Goal: Transaction & Acquisition: Book appointment/travel/reservation

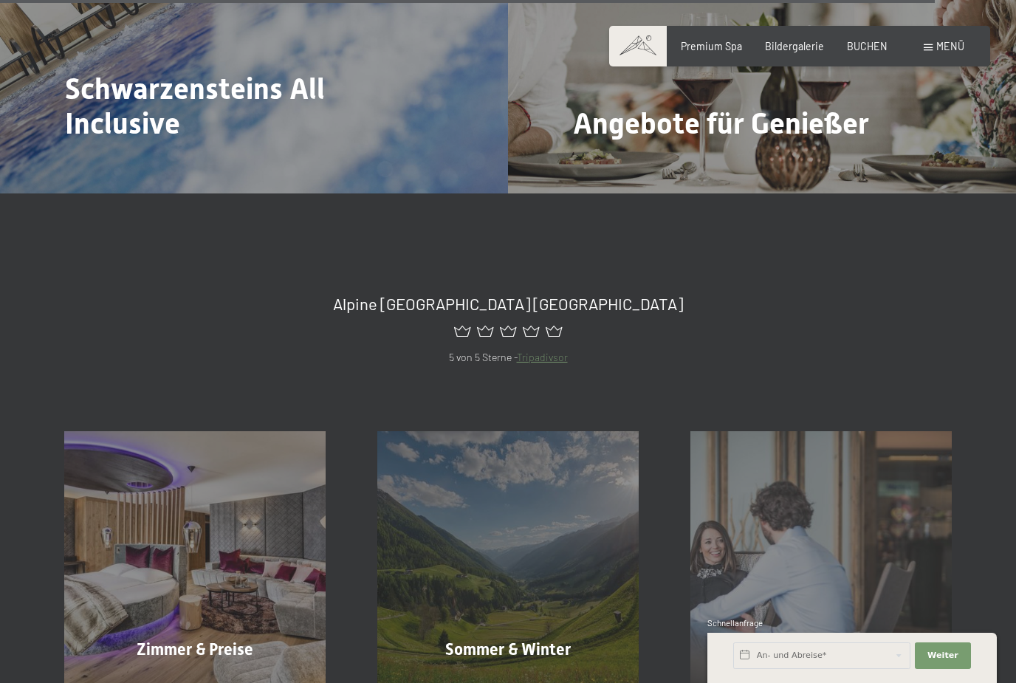
scroll to position [5492, 0]
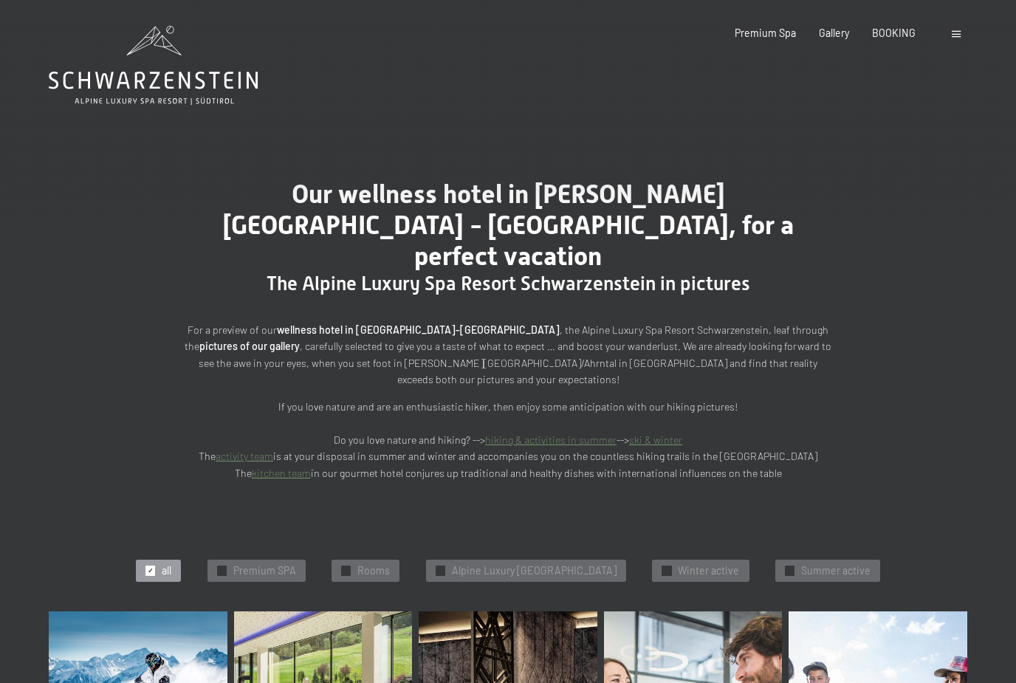
click at [203, 89] on icon at bounding box center [153, 65] width 209 height 79
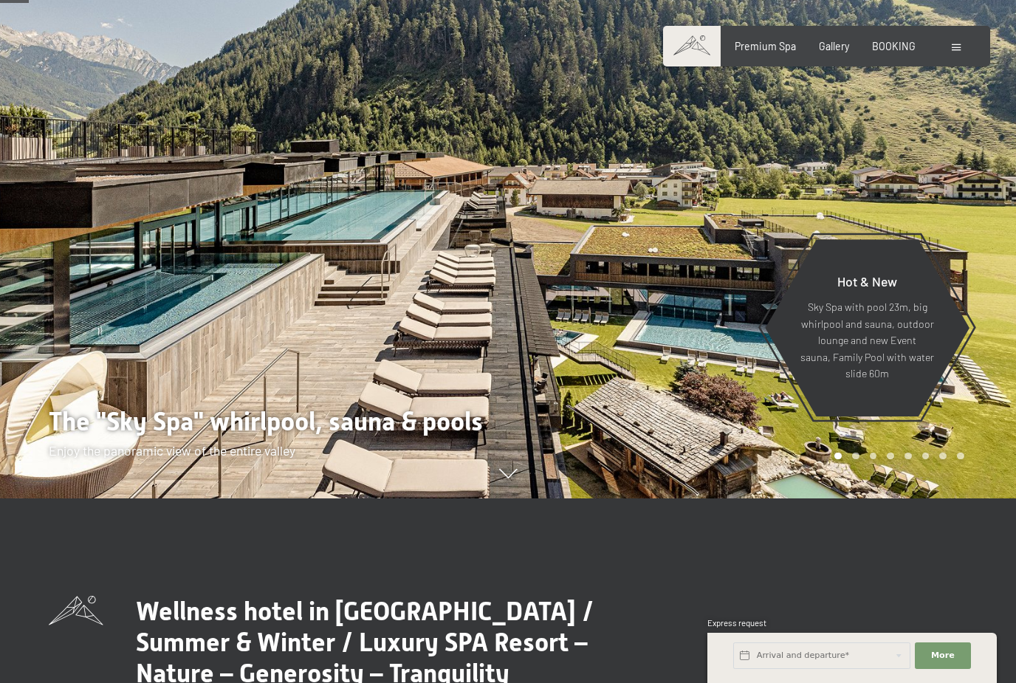
click at [515, 479] on icon at bounding box center [508, 475] width 18 height 10
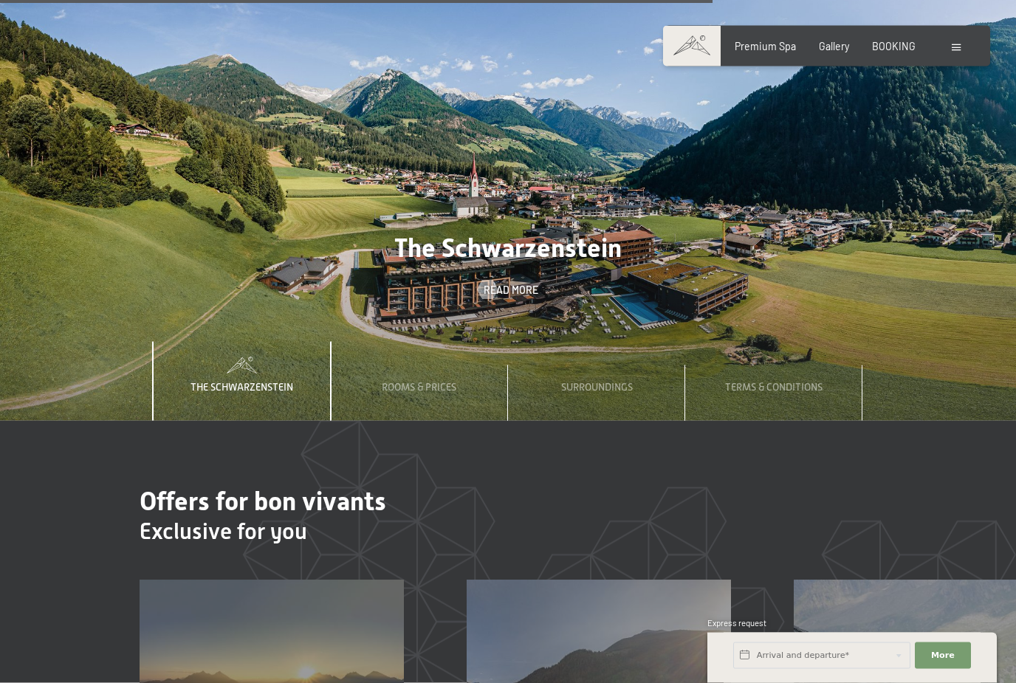
scroll to position [4157, 0]
click at [598, 262] on span "The Schwarzenstein" at bounding box center [507, 247] width 227 height 30
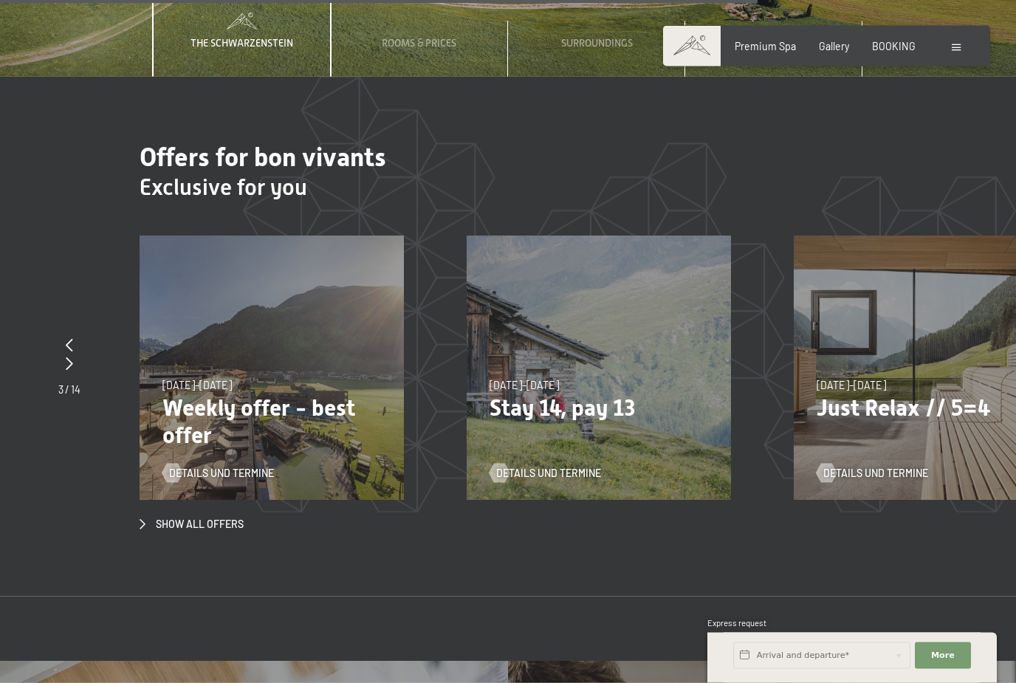
scroll to position [4403, 0]
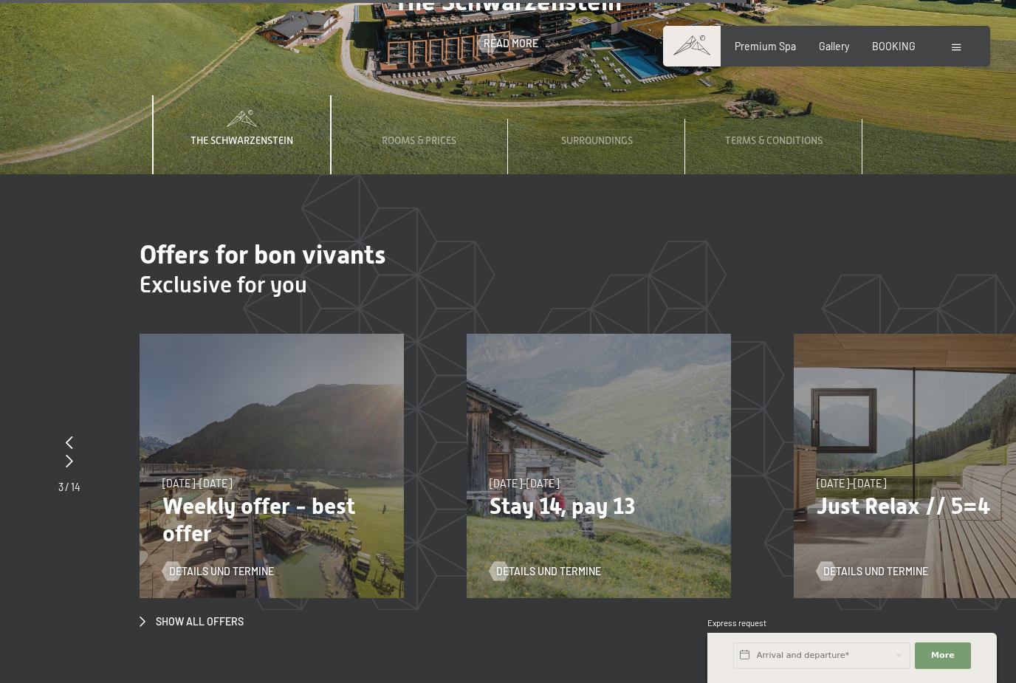
click at [832, 50] on span "Gallery" at bounding box center [834, 46] width 30 height 13
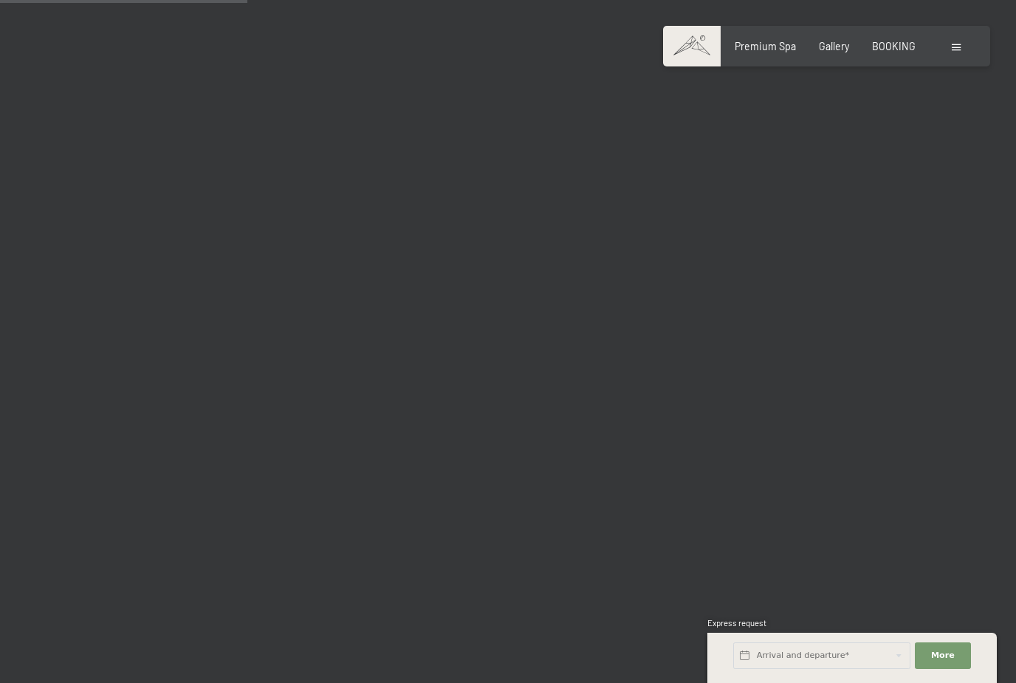
scroll to position [3492, 0]
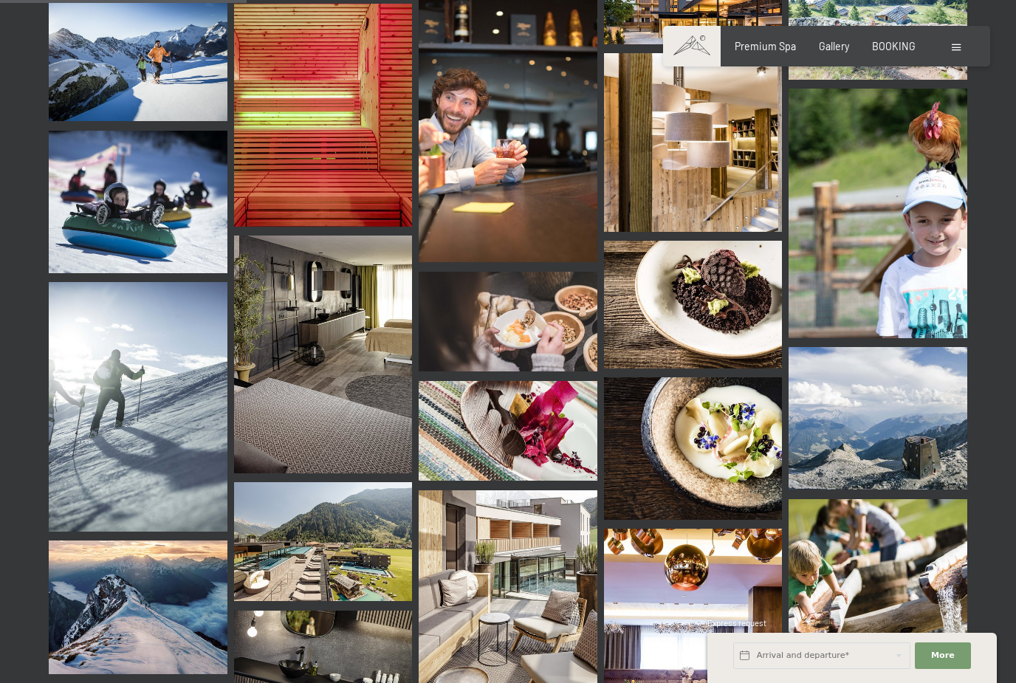
click at [953, 46] on span at bounding box center [956, 47] width 9 height 7
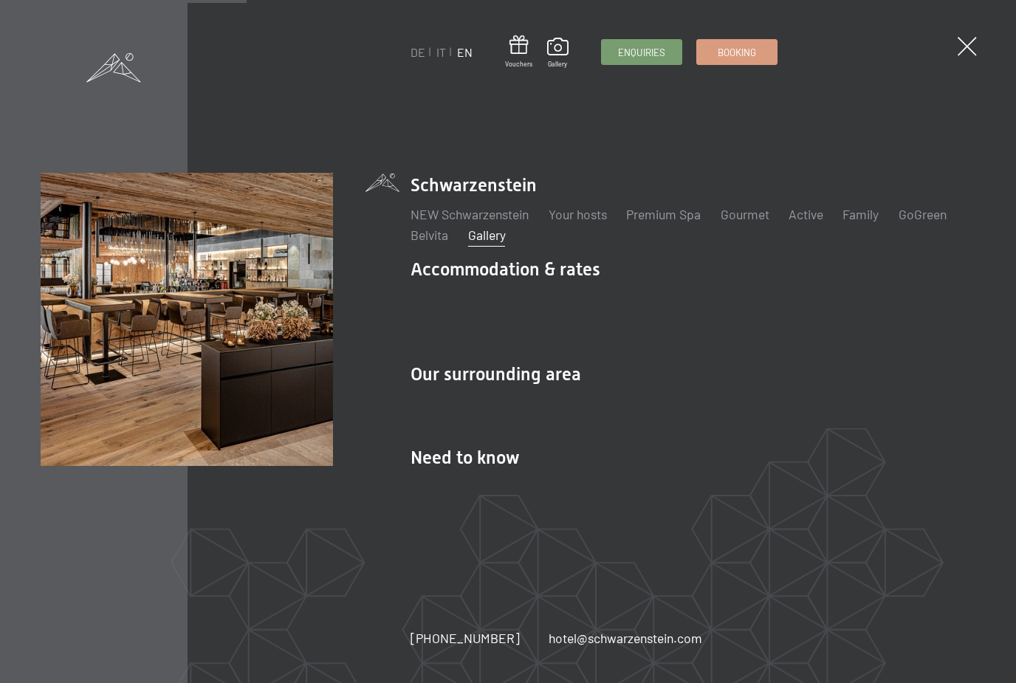
click at [802, 222] on link "Active" at bounding box center [806, 214] width 35 height 16
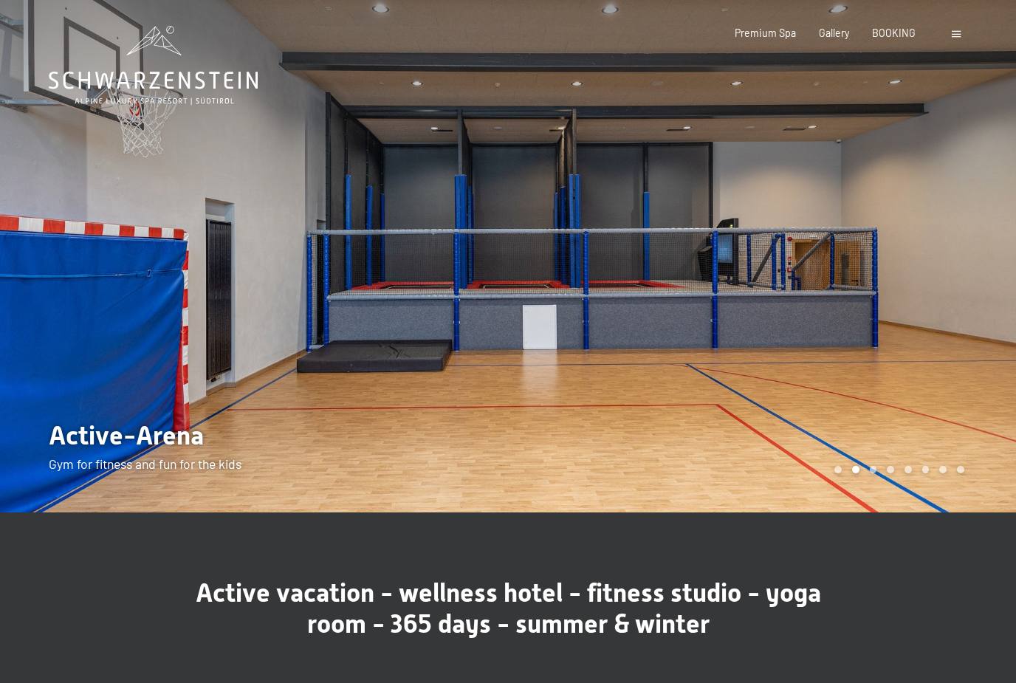
click at [959, 35] on span at bounding box center [956, 34] width 9 height 7
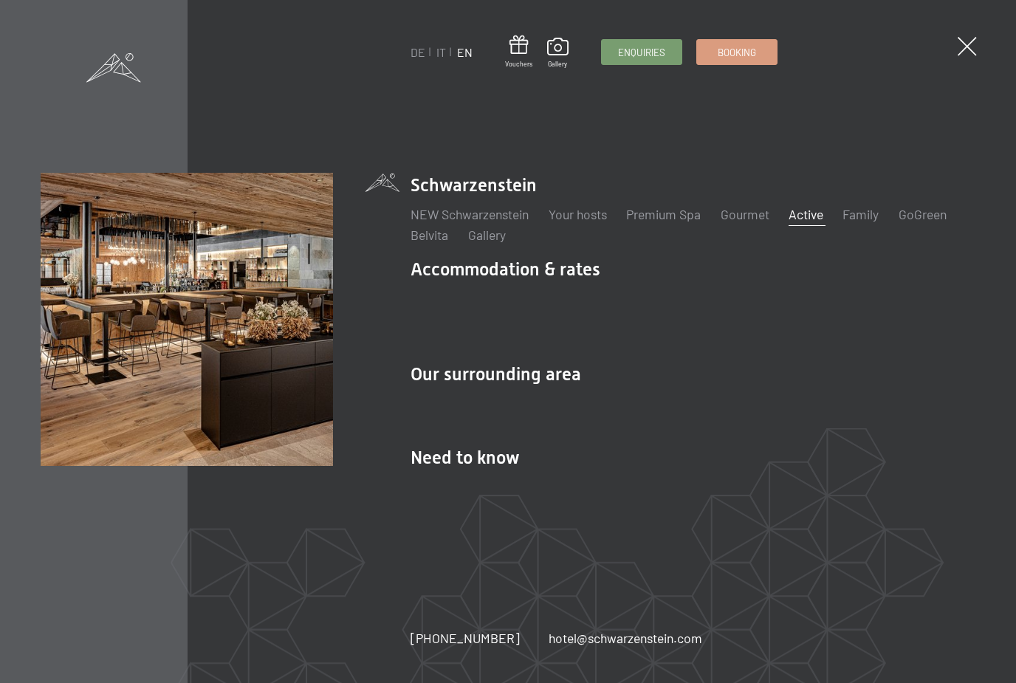
click at [866, 222] on link "Family" at bounding box center [861, 214] width 36 height 16
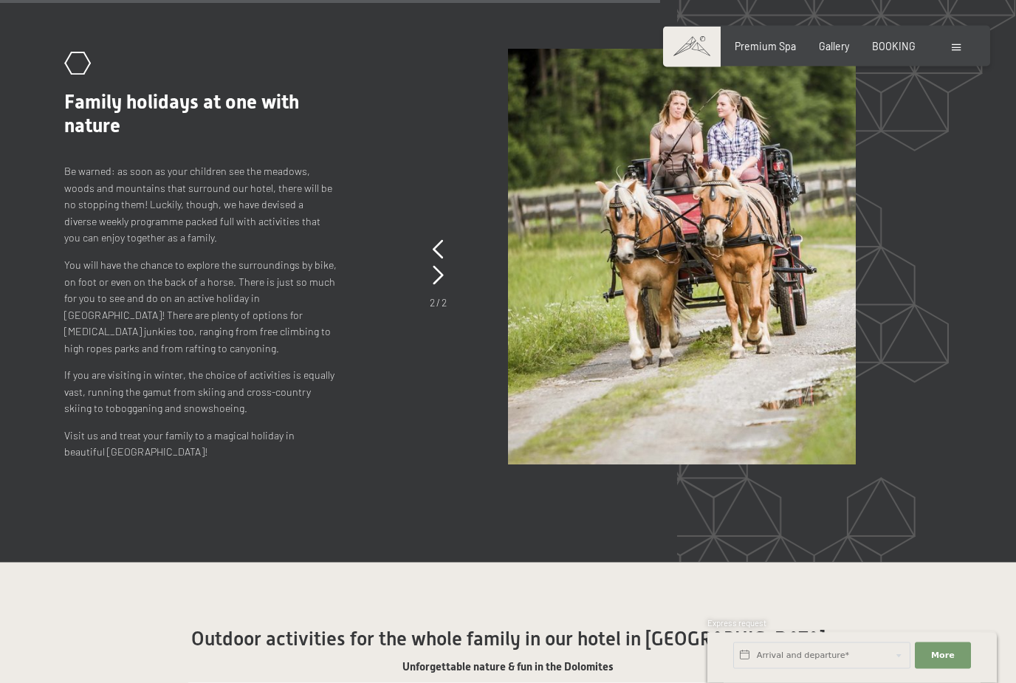
scroll to position [6048, 0]
click at [893, 52] on div "Premium Spa Gallery BOOKING" at bounding box center [814, 46] width 250 height 15
click at [896, 49] on span "BOOKING" at bounding box center [894, 46] width 44 height 13
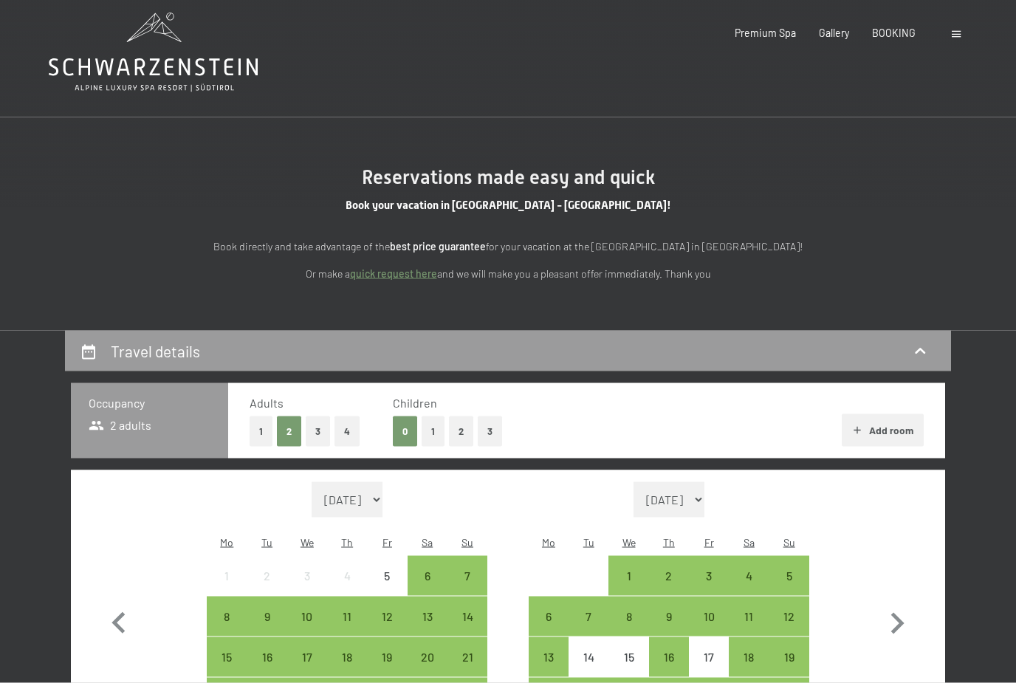
scroll to position [44, 0]
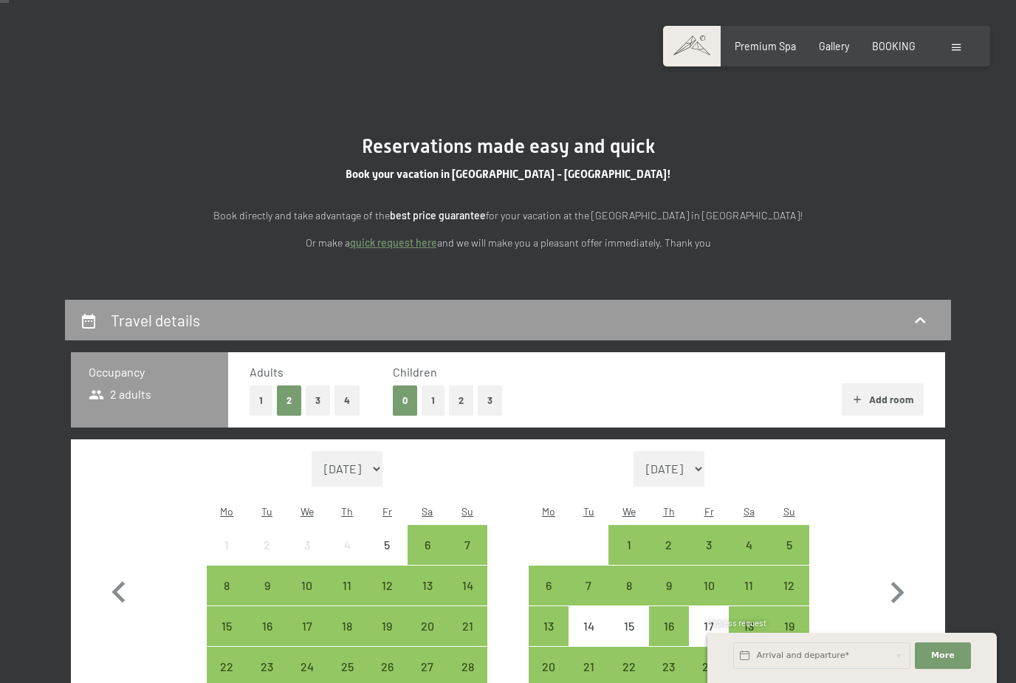
click at [467, 391] on span "Consent to marketing activities*" at bounding box center [448, 384] width 167 height 15
click at [357, 391] on input "Consent to marketing activities*" at bounding box center [350, 384] width 15 height 15
click at [453, 391] on span "Consent to marketing activities*" at bounding box center [448, 384] width 167 height 15
click at [357, 391] on input "Consent to marketing activities*" at bounding box center [350, 384] width 15 height 15
checkbox input "false"
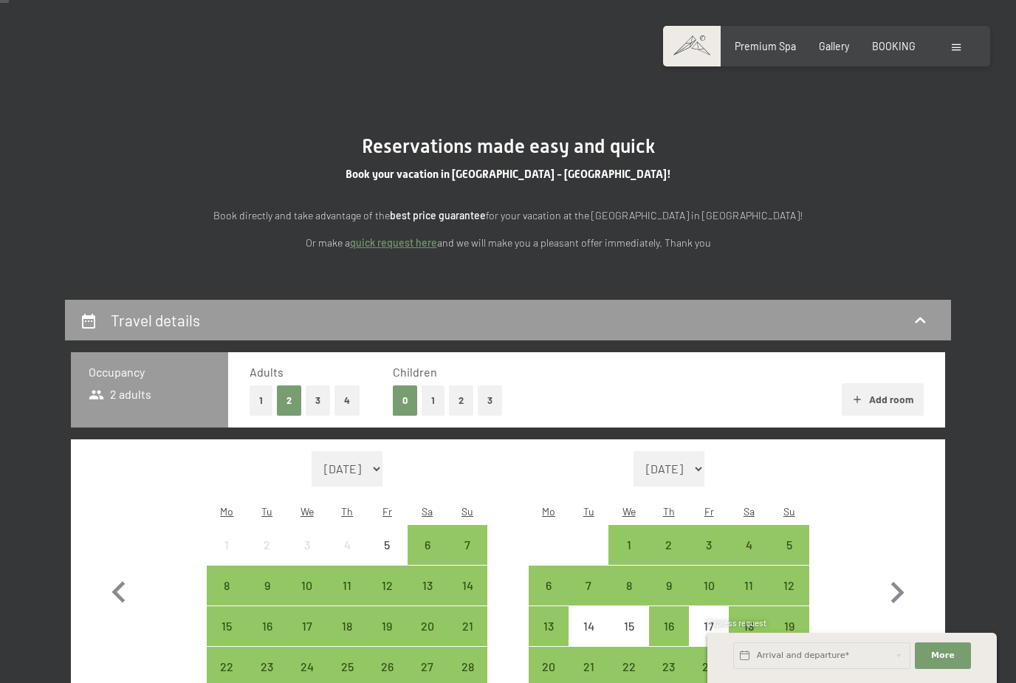
click at [465, 399] on button "2" at bounding box center [461, 400] width 24 height 30
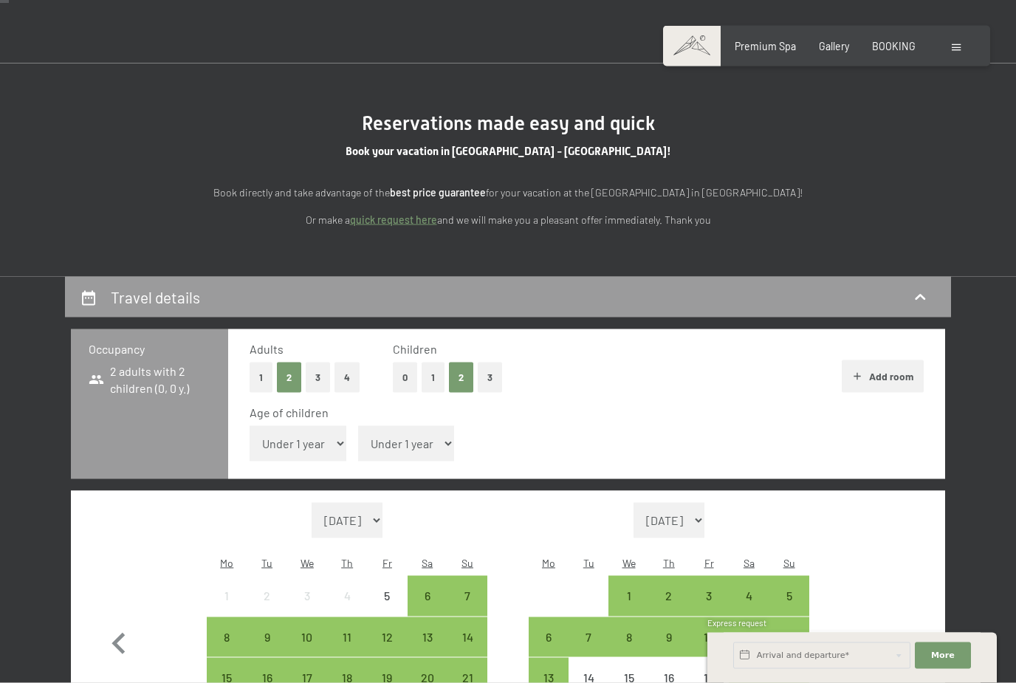
scroll to position [109, 0]
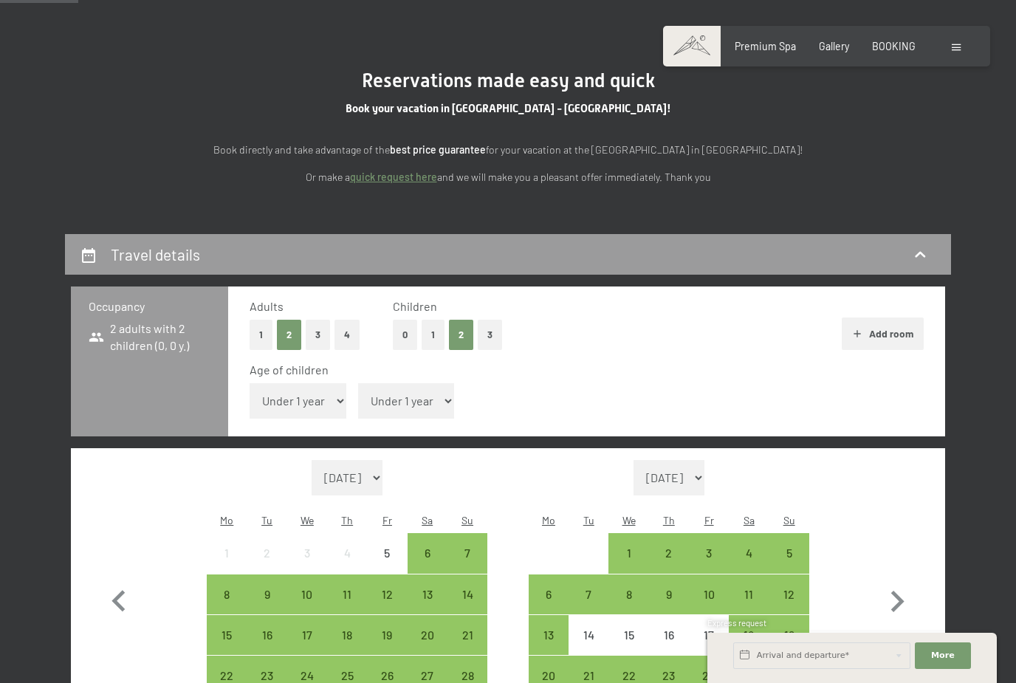
click at [310, 395] on select "Under 1 year 1 year 2 years 3 years 4 years 5 years 6 years 7 years 8 years 9 y…" at bounding box center [298, 400] width 97 height 35
select select "1"
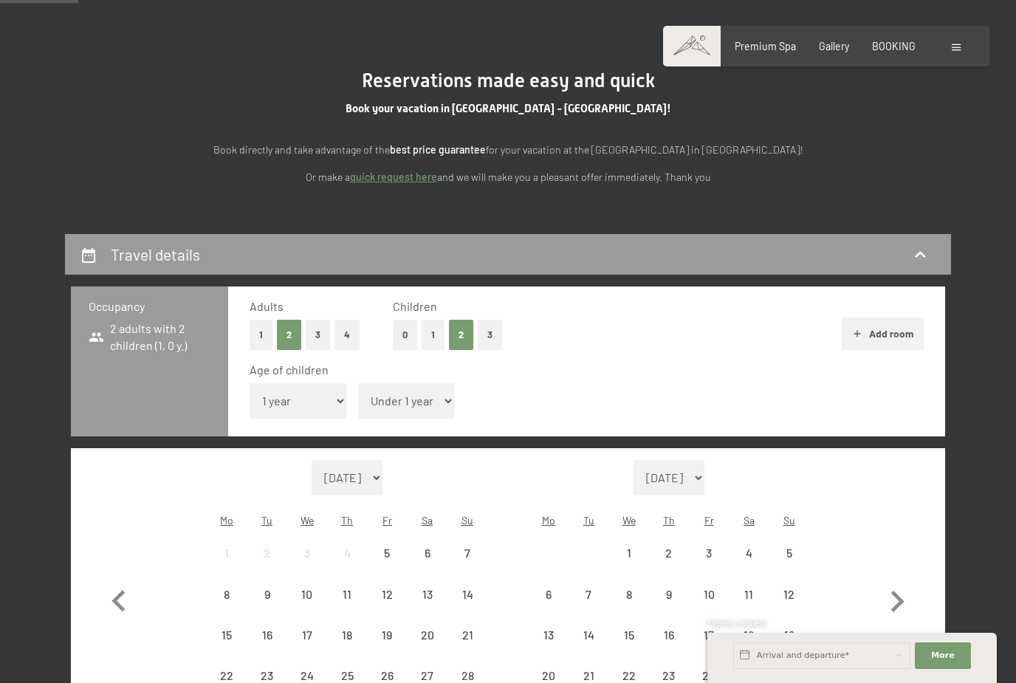
click at [385, 391] on span "Consent to marketing activities*" at bounding box center [448, 384] width 167 height 15
click at [357, 391] on input "Consent to marketing activities*" at bounding box center [350, 384] width 15 height 15
checkbox input "false"
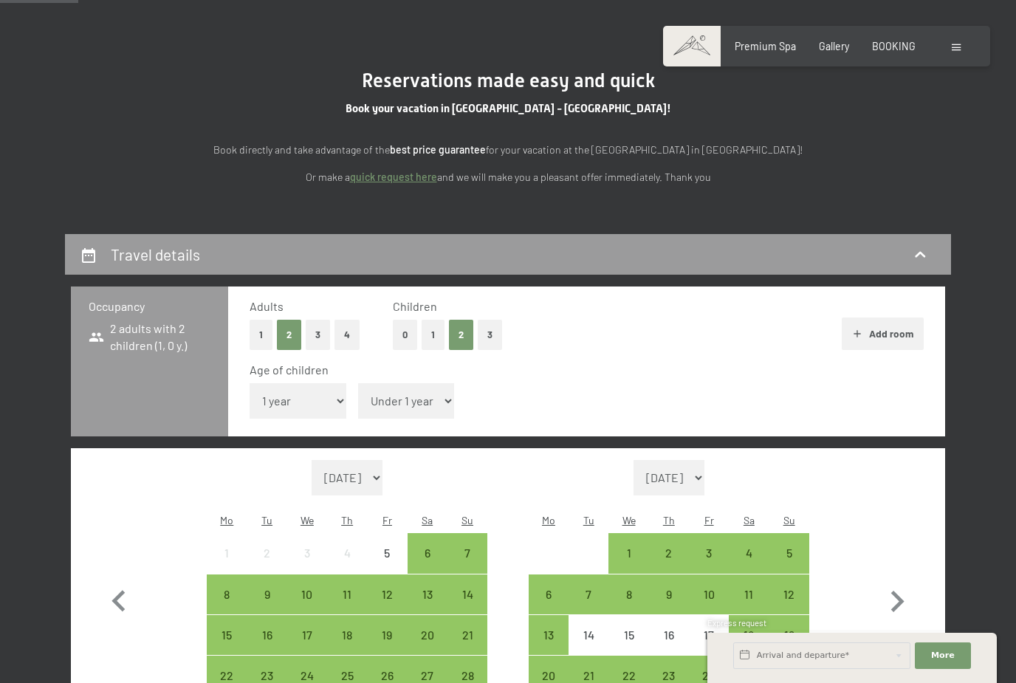
click at [405, 390] on select "Under 1 year 1 year 2 years 3 years 4 years 5 years 6 years 7 years 8 years 9 y…" at bounding box center [406, 400] width 97 height 35
select select "4"
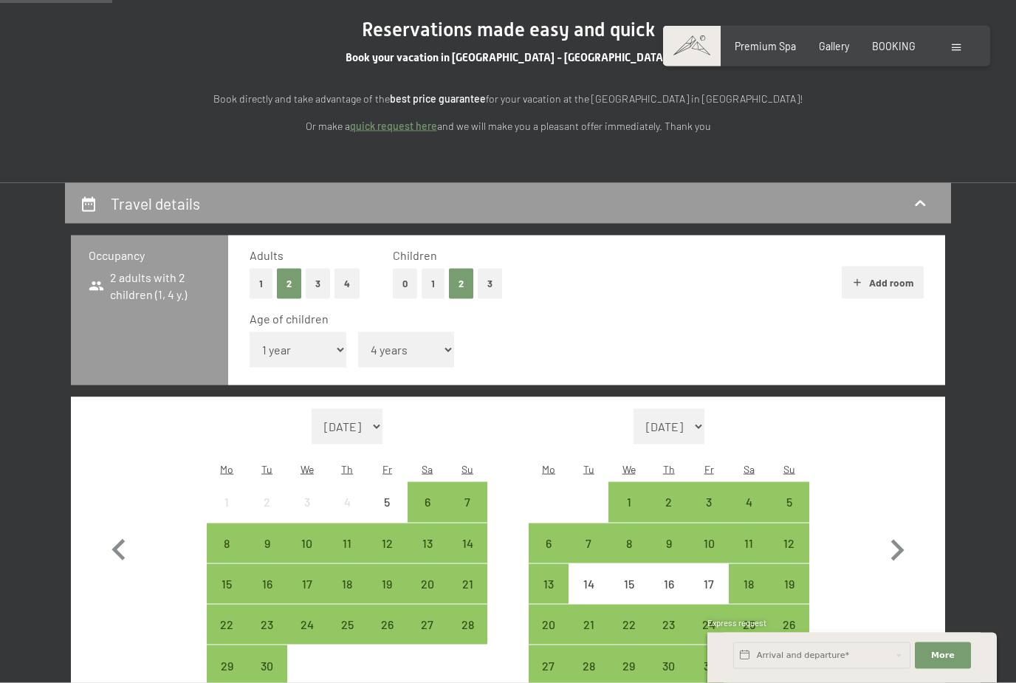
scroll to position [162, 0]
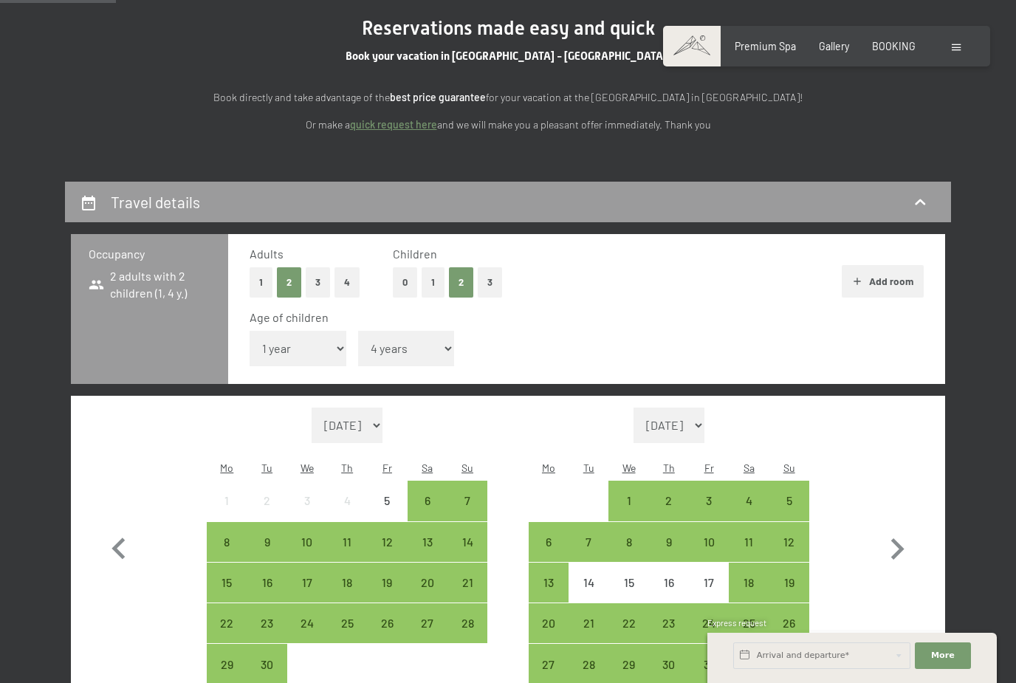
click at [706, 495] on div "3" at bounding box center [708, 513] width 37 height 37
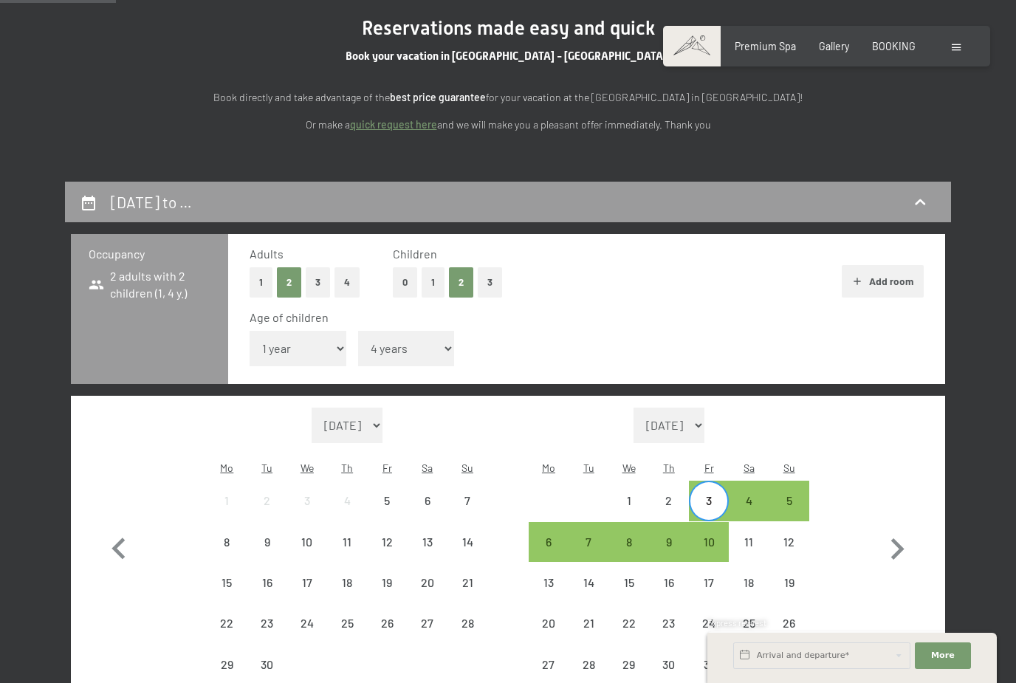
click at [631, 536] on div "8" at bounding box center [628, 554] width 37 height 37
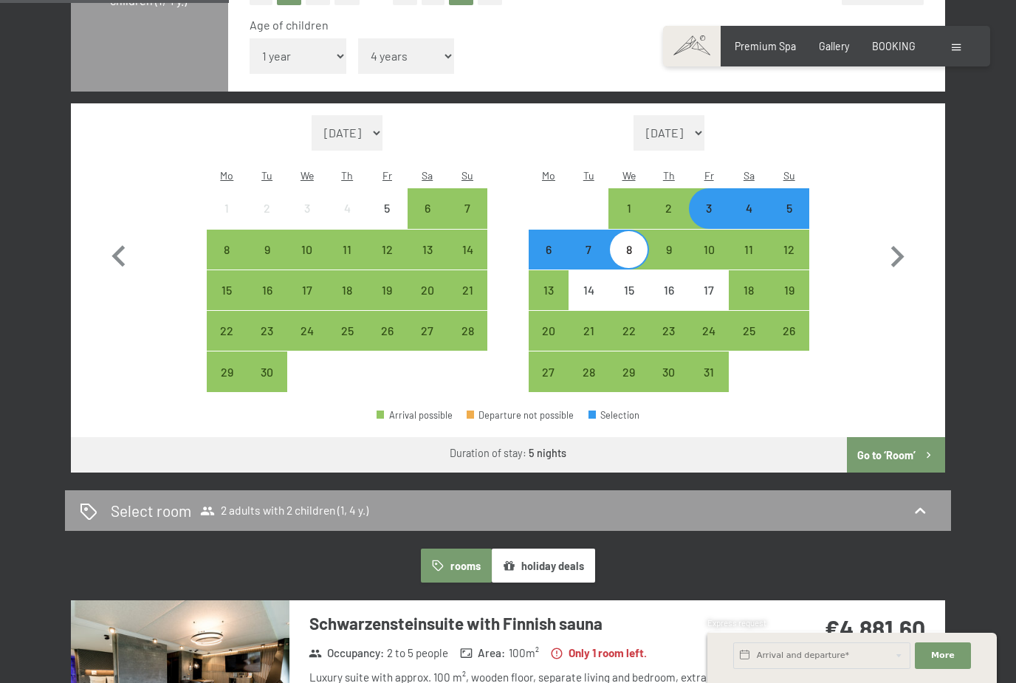
scroll to position [437, 0]
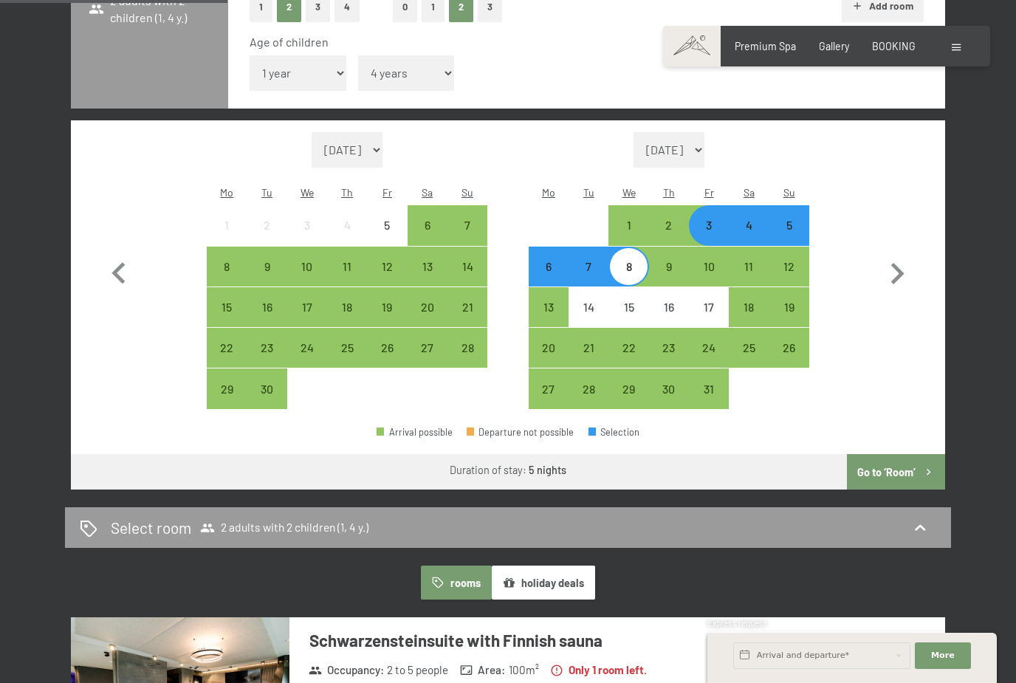
click at [747, 219] on div "4" at bounding box center [748, 237] width 37 height 37
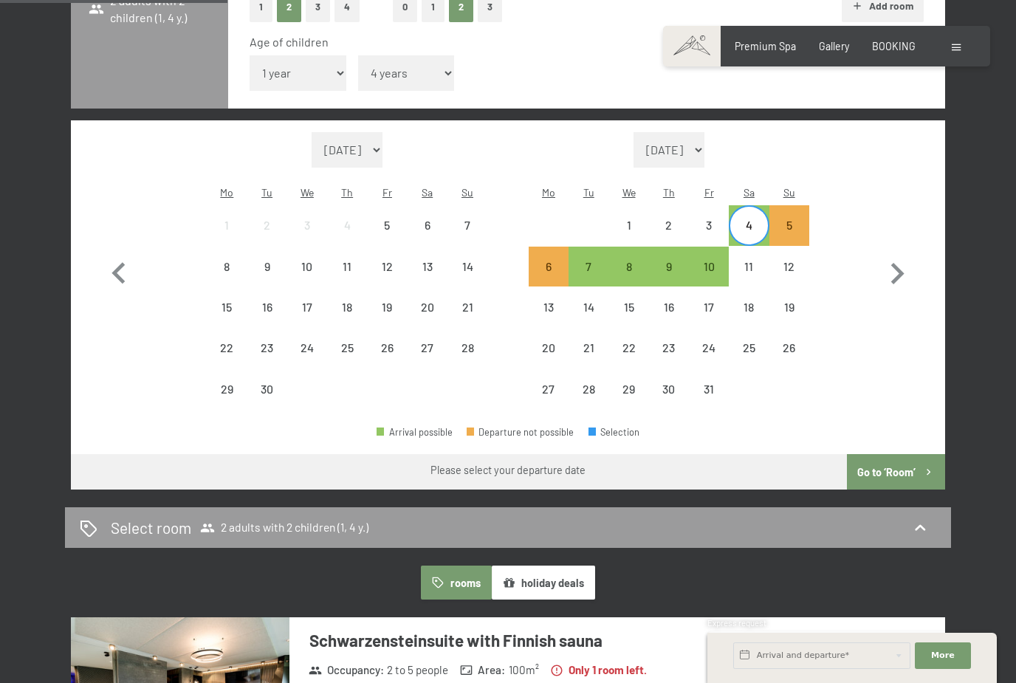
click at [667, 261] on div "9" at bounding box center [669, 279] width 37 height 37
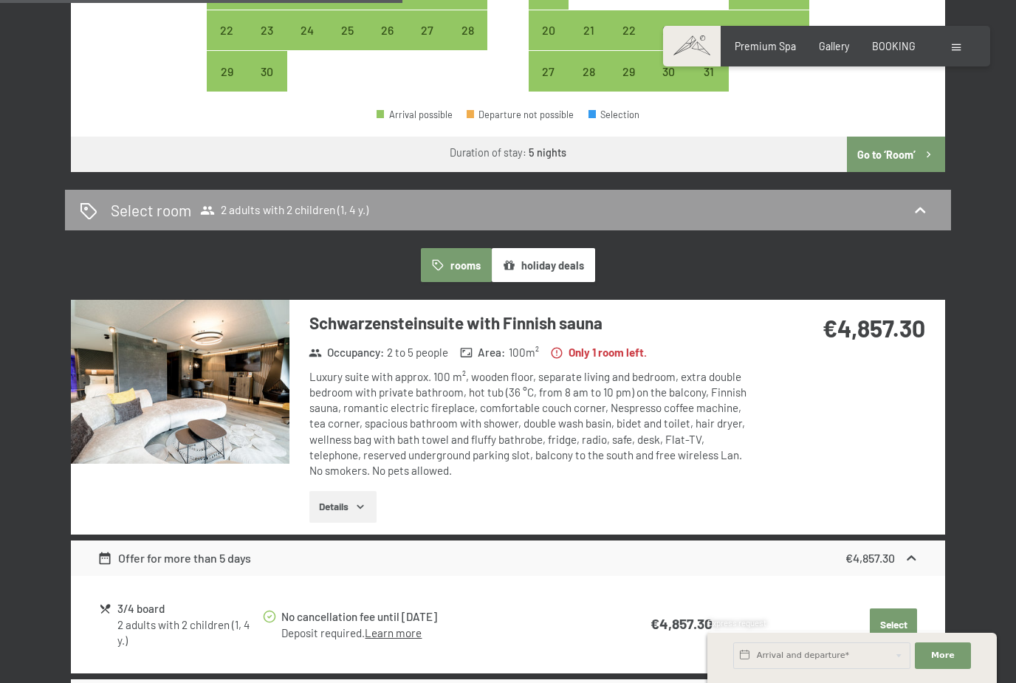
scroll to position [753, 0]
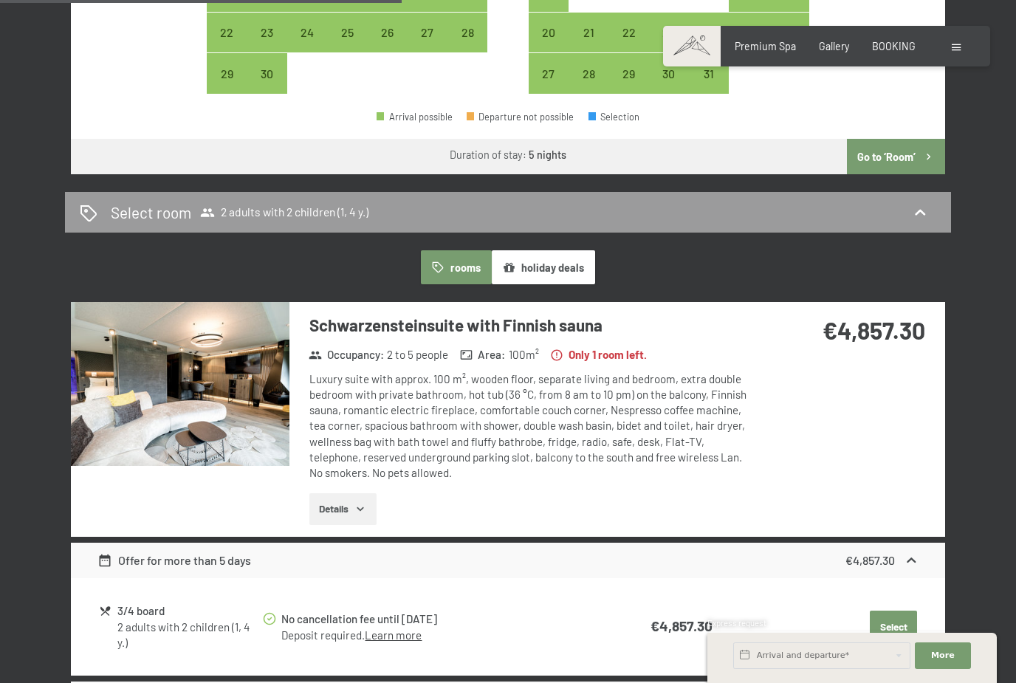
click at [908, 202] on div "Select room 2 adults with 2 children (1, 4 y.)" at bounding box center [508, 212] width 857 height 21
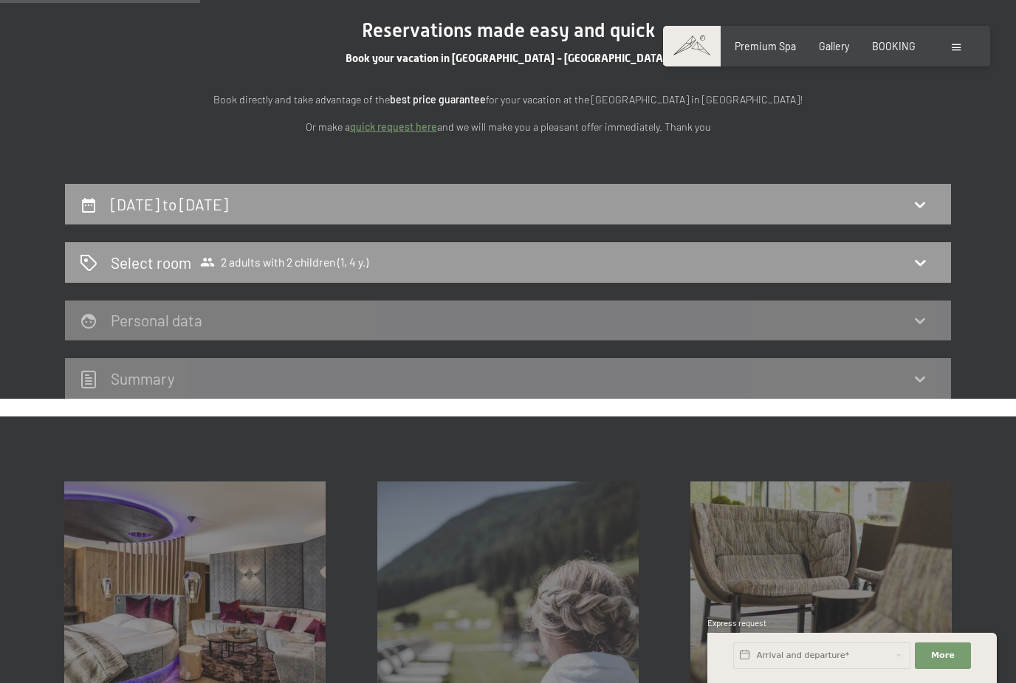
scroll to position [156, 0]
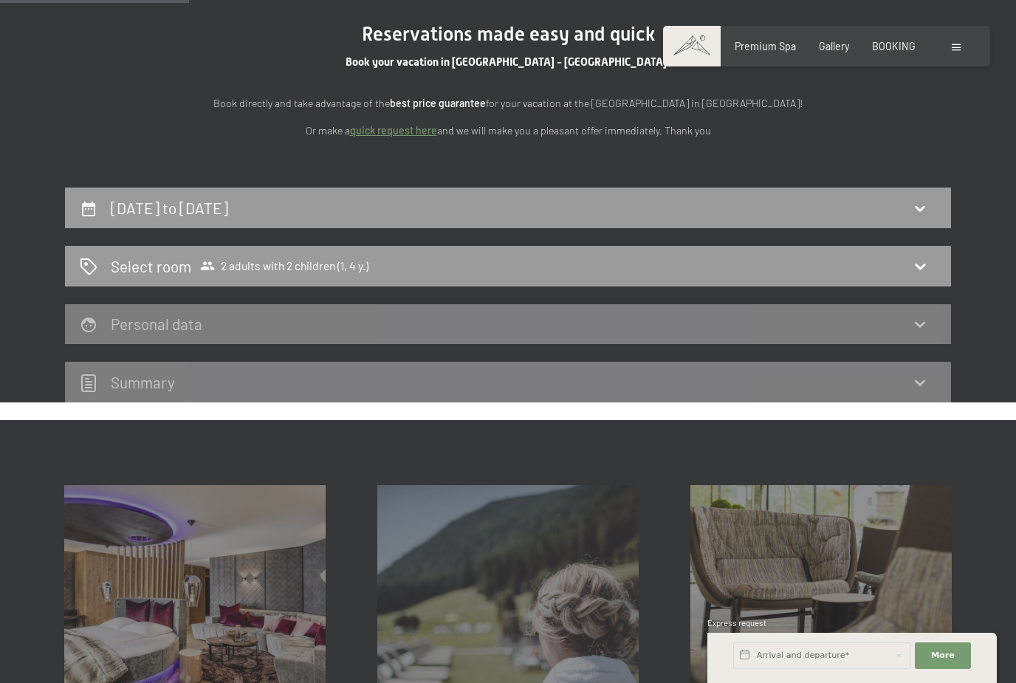
click at [920, 270] on icon at bounding box center [920, 266] width 18 height 18
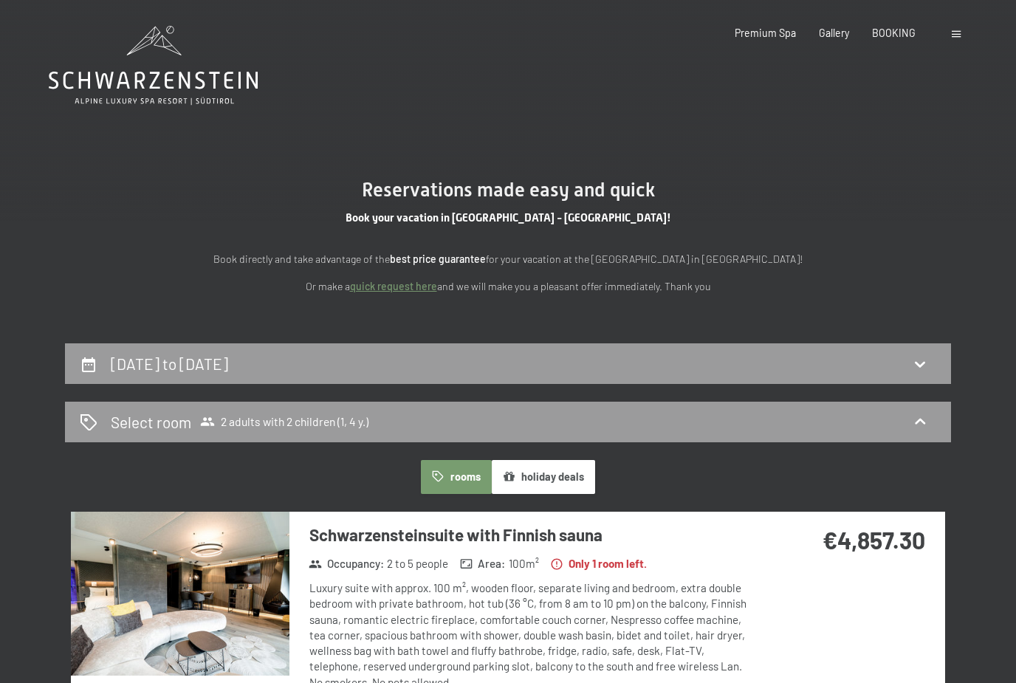
scroll to position [1, 0]
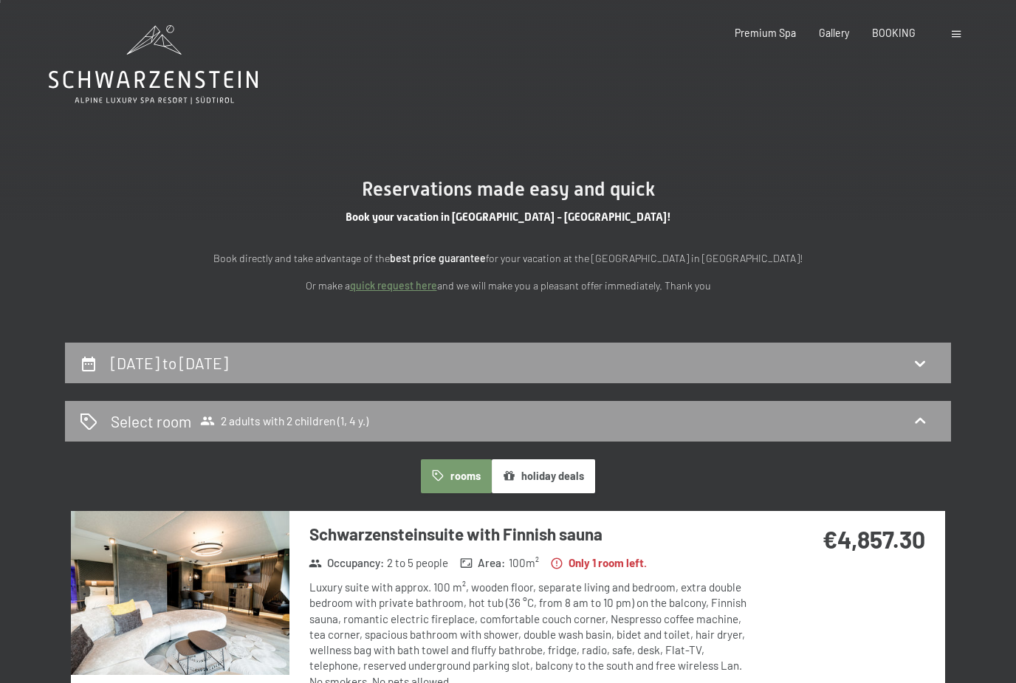
click at [899, 360] on div "[DATE] to [DATE]" at bounding box center [508, 362] width 857 height 21
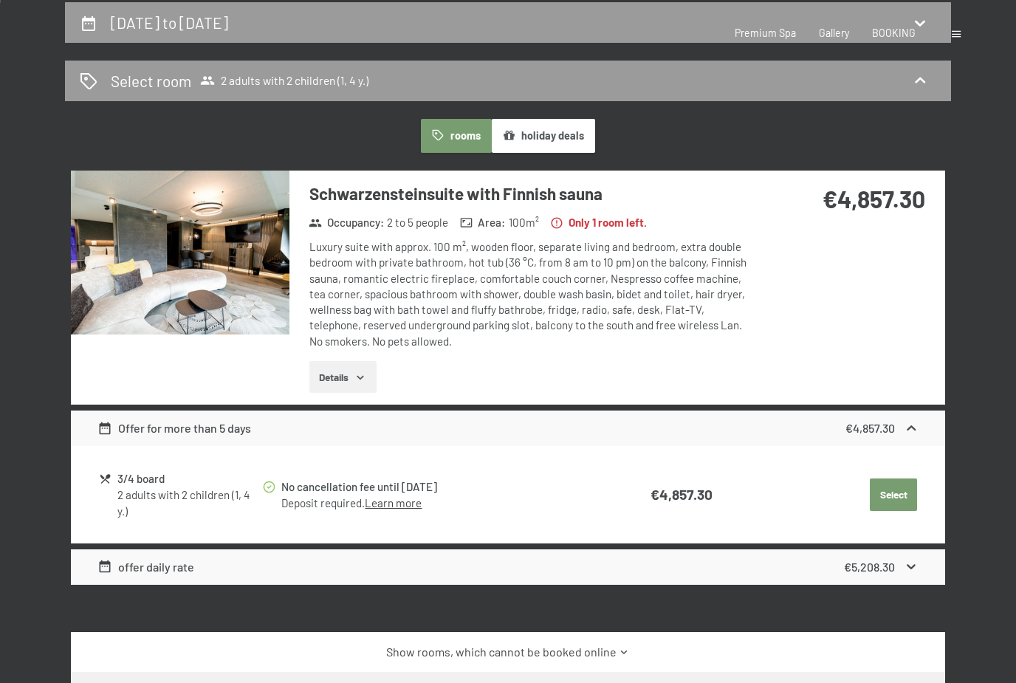
select select "1"
select select "4"
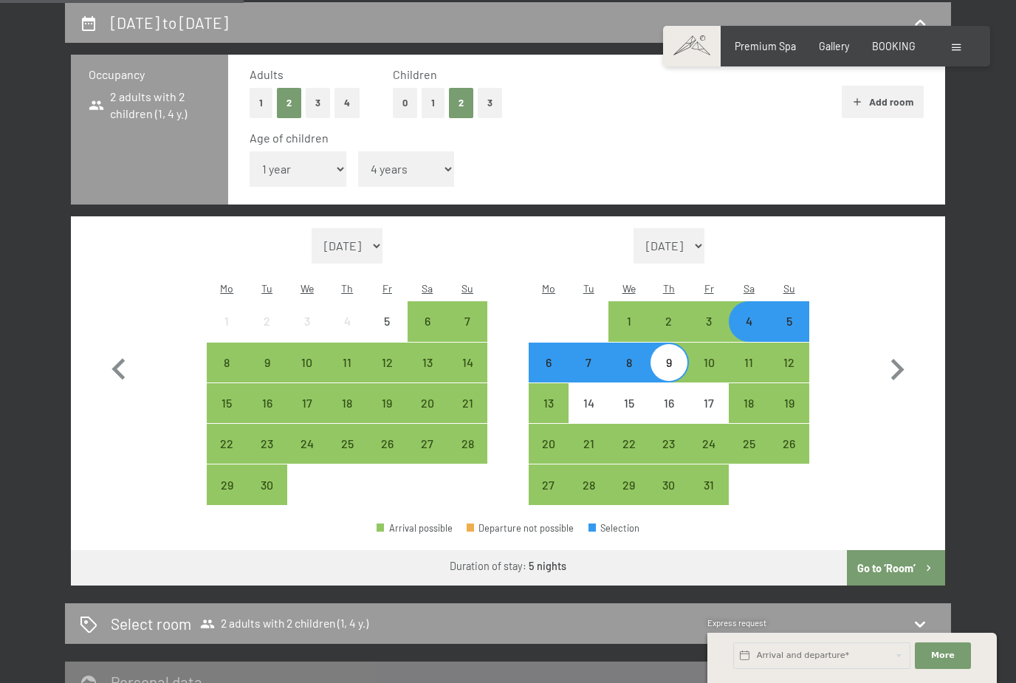
click at [430, 438] on div "27" at bounding box center [427, 456] width 37 height 37
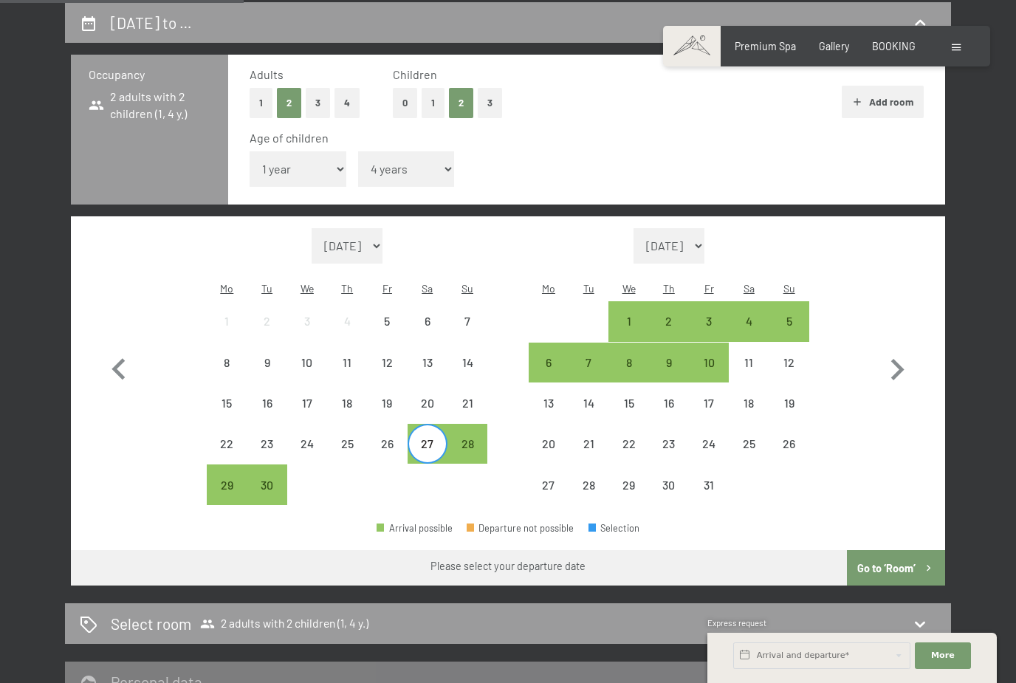
click at [665, 315] on div "2" at bounding box center [669, 333] width 37 height 37
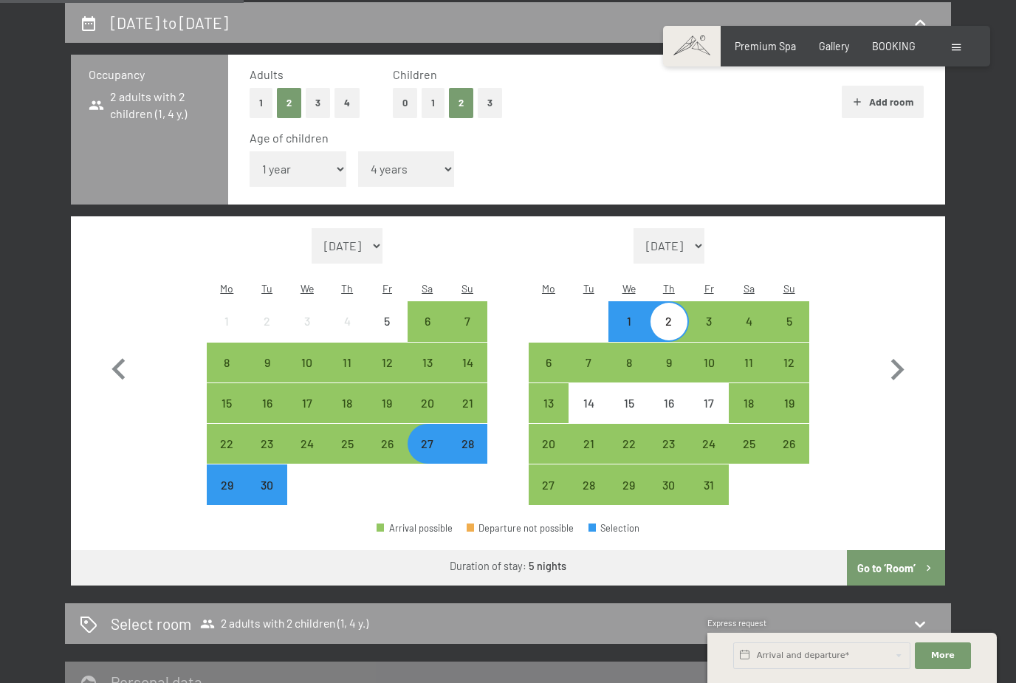
click at [915, 550] on button "Go to ‘Room’" at bounding box center [896, 567] width 98 height 35
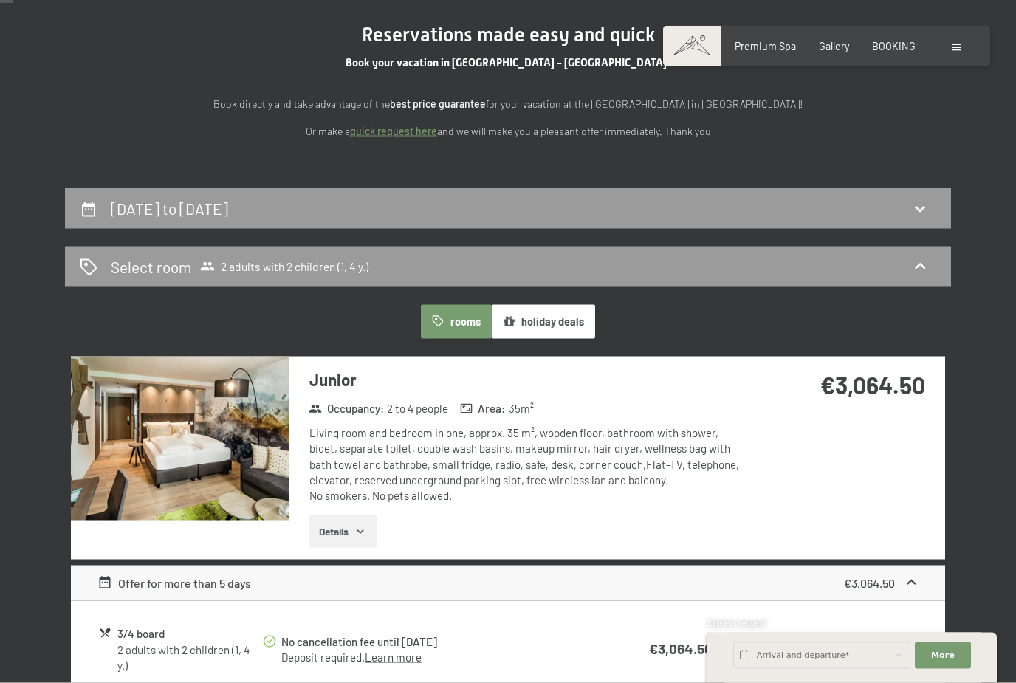
scroll to position [179, 0]
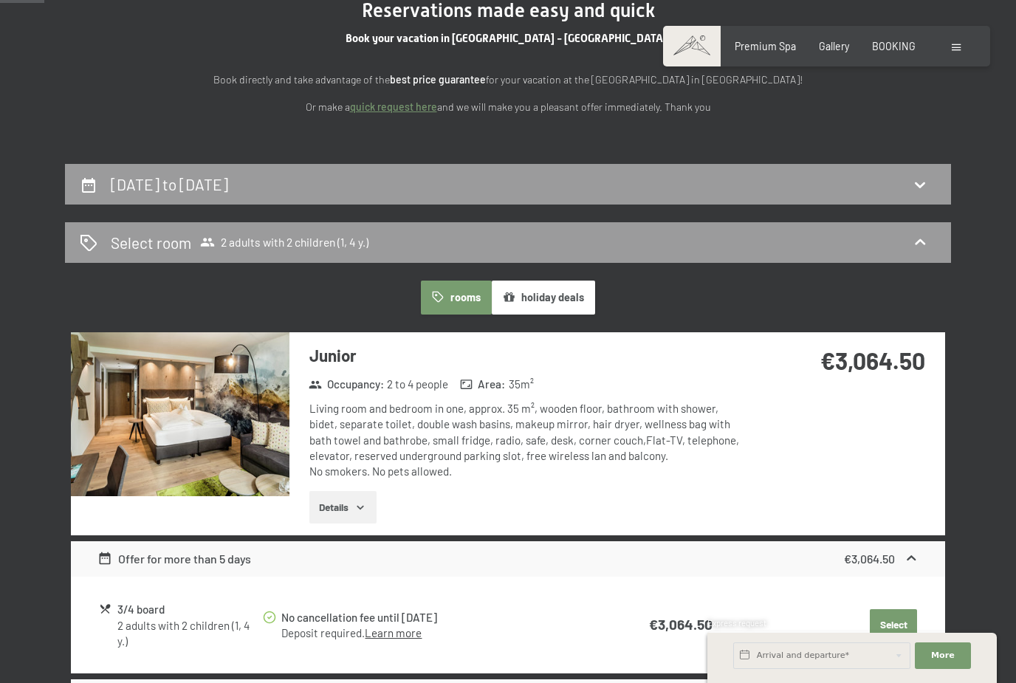
click at [360, 516] on button "Details" at bounding box center [342, 507] width 67 height 32
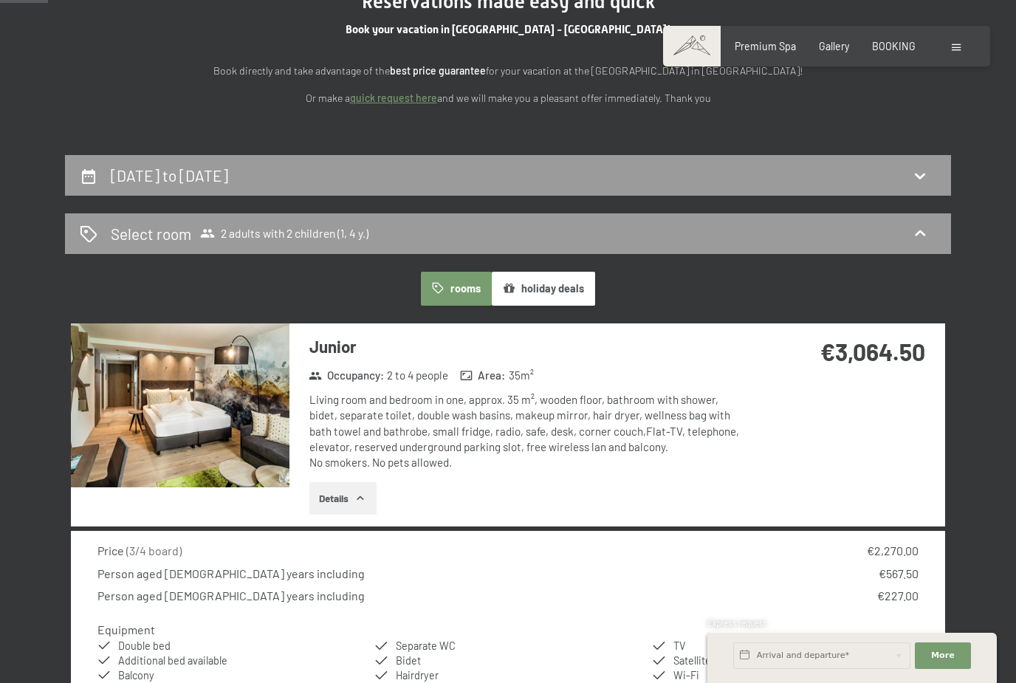
scroll to position [262, 0]
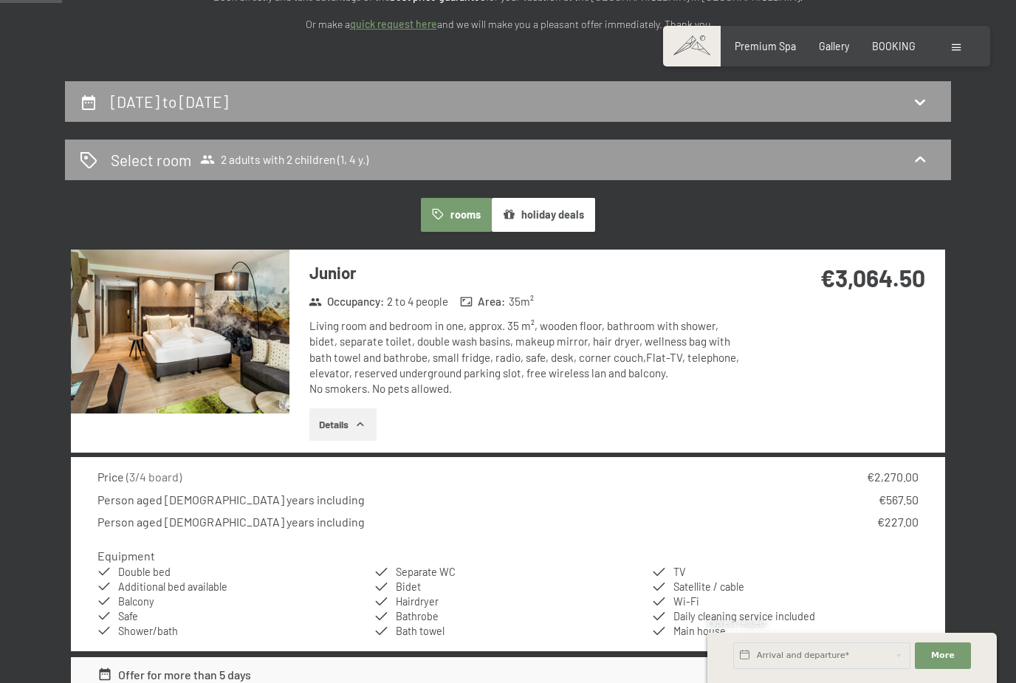
click at [264, 368] on img at bounding box center [180, 332] width 219 height 164
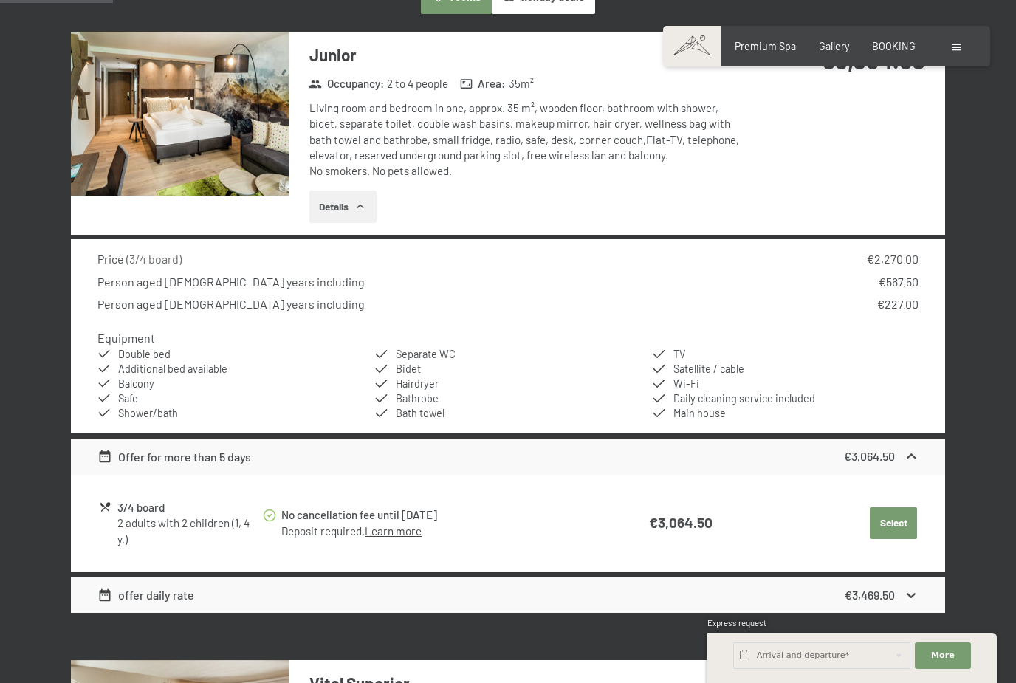
scroll to position [494, 0]
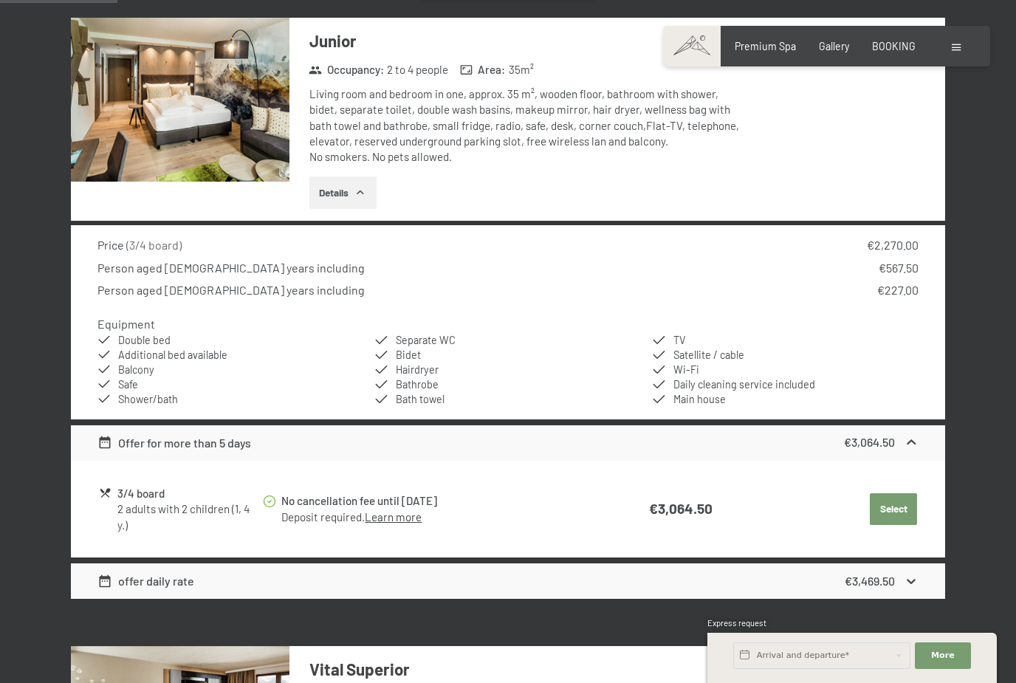
click at [905, 581] on icon at bounding box center [912, 582] width 16 height 16
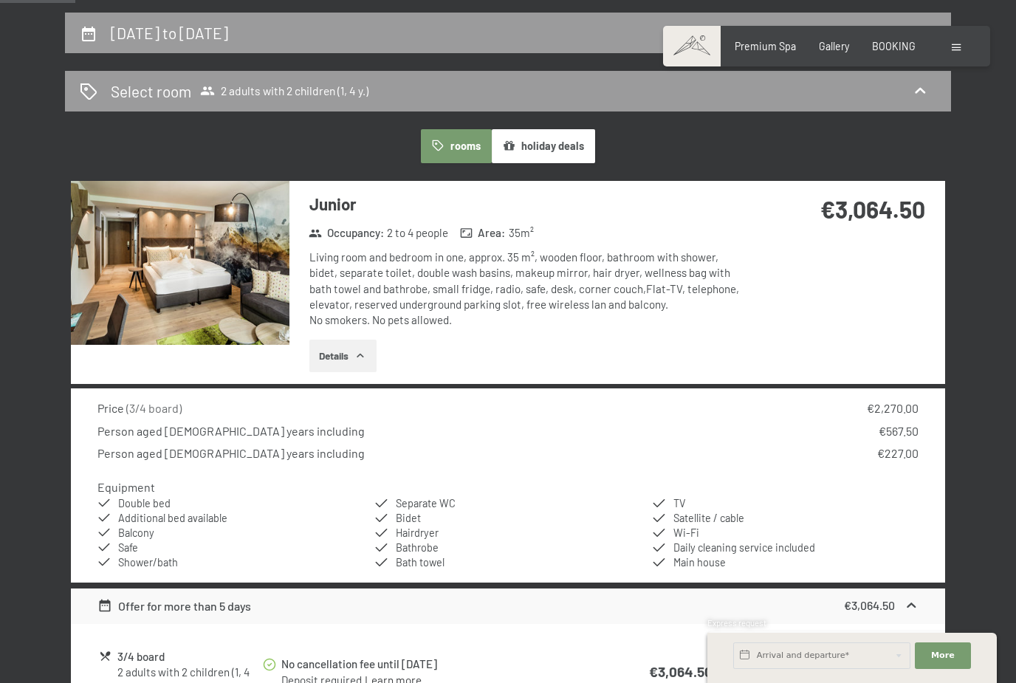
scroll to position [320, 0]
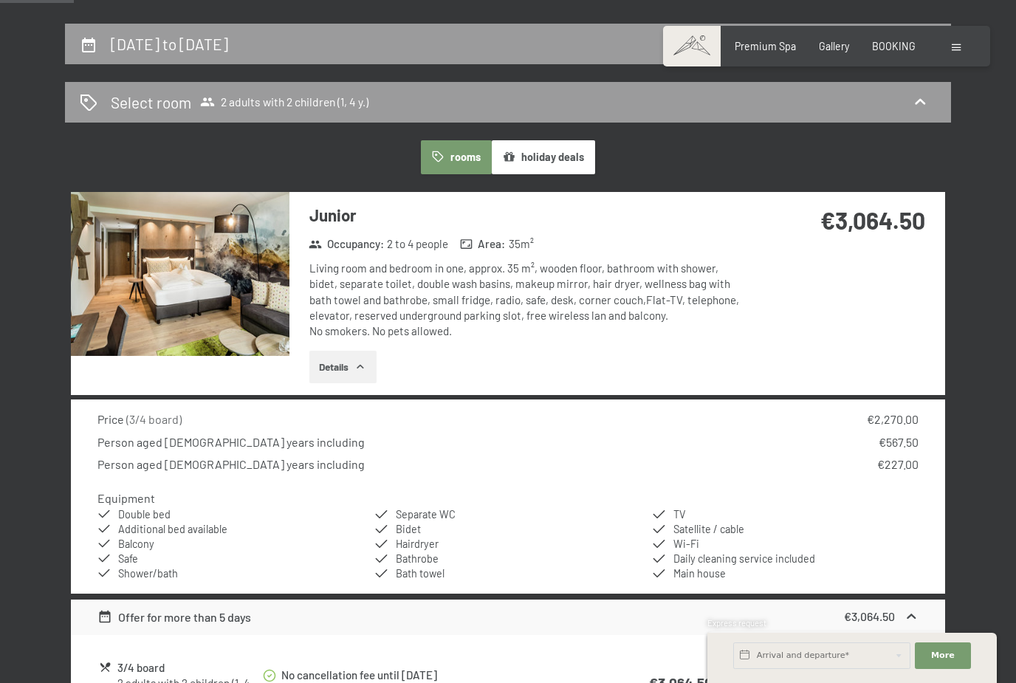
click at [569, 147] on button "holiday deals" at bounding box center [543, 157] width 103 height 34
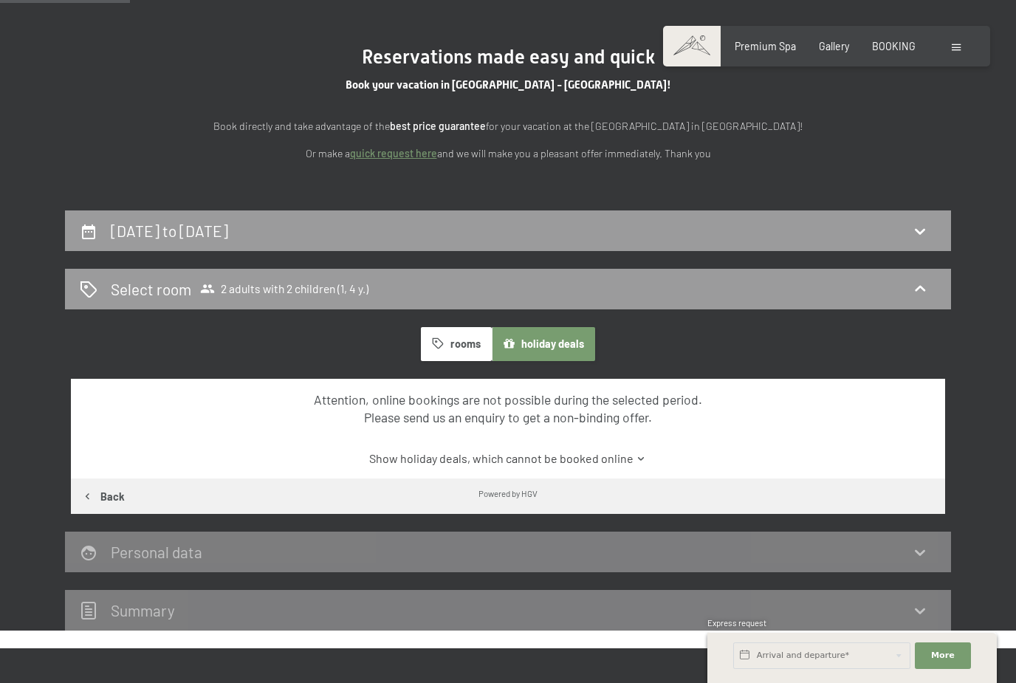
click at [468, 340] on button "rooms" at bounding box center [456, 344] width 70 height 34
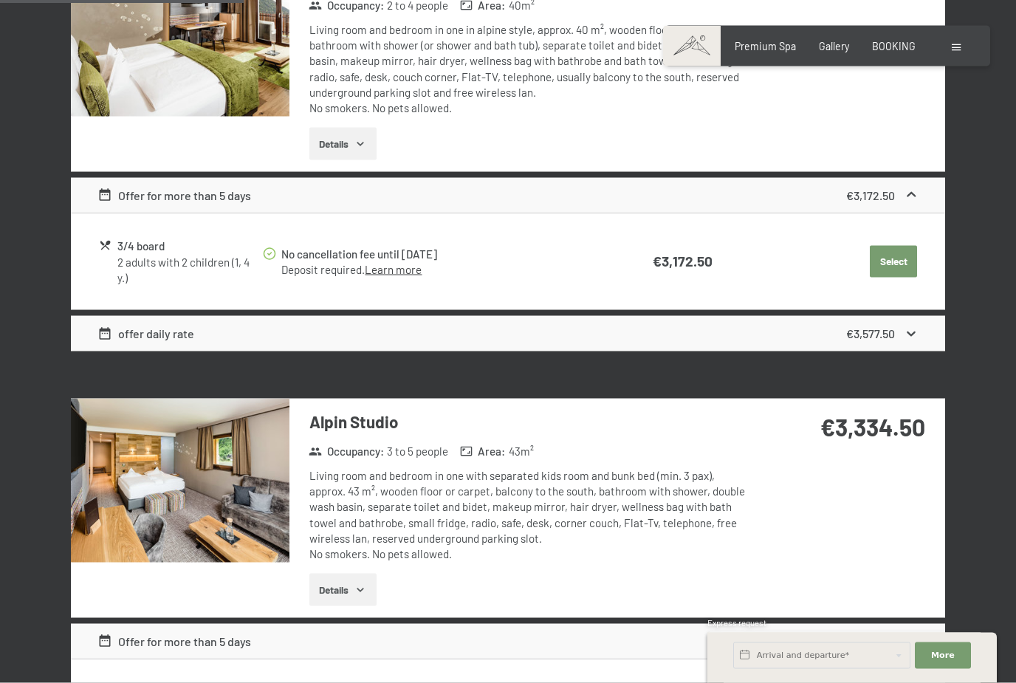
scroll to position [1002, 0]
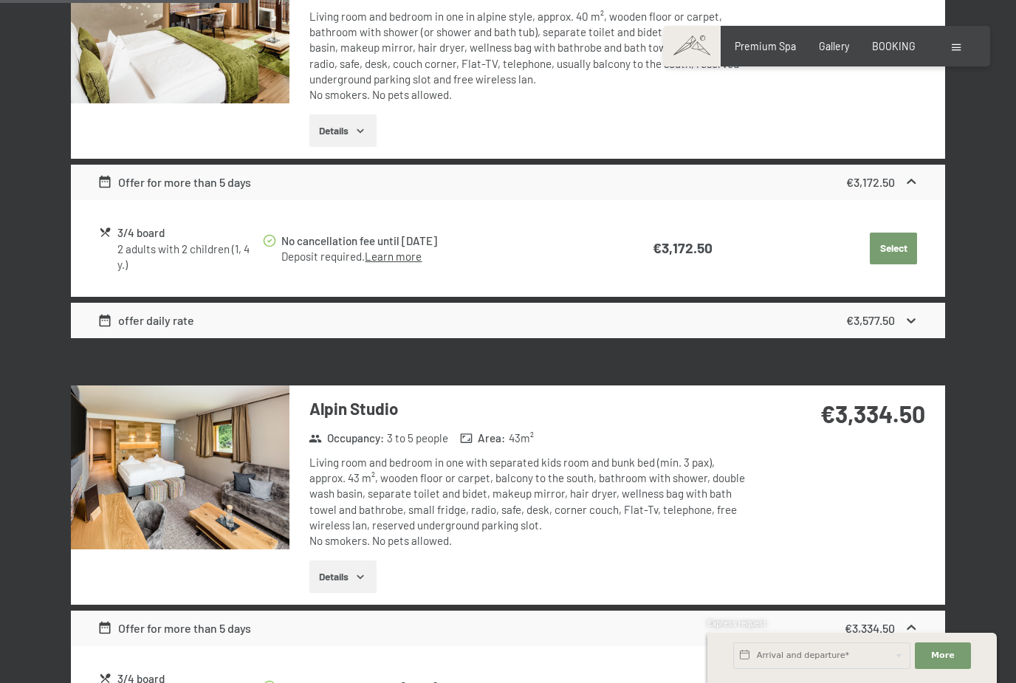
click at [357, 571] on icon "button" at bounding box center [360, 577] width 12 height 12
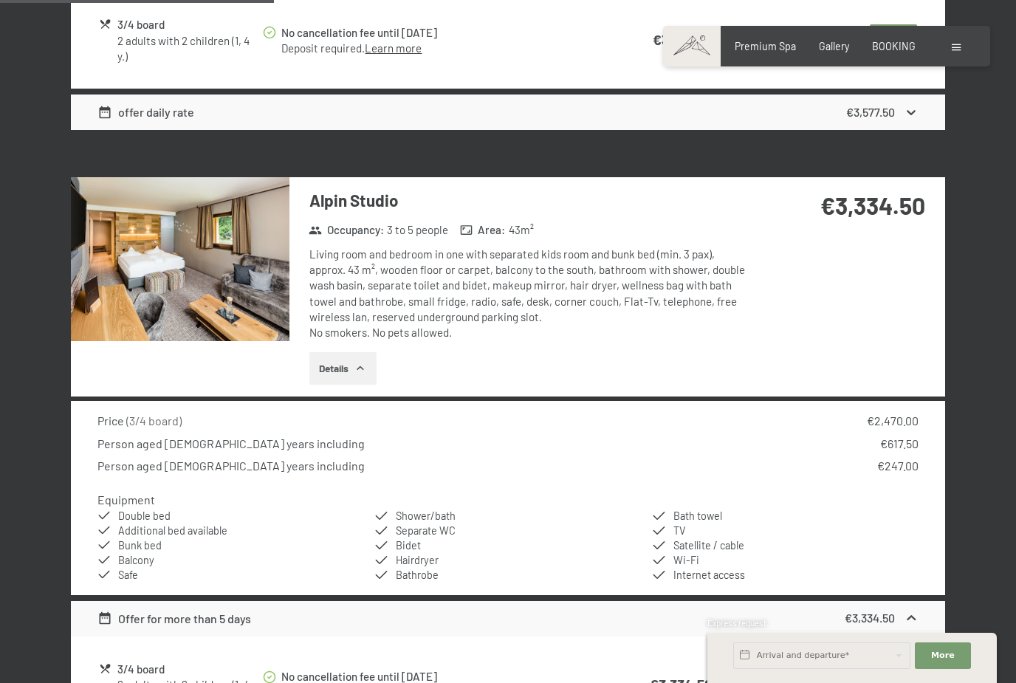
scroll to position [1170, 0]
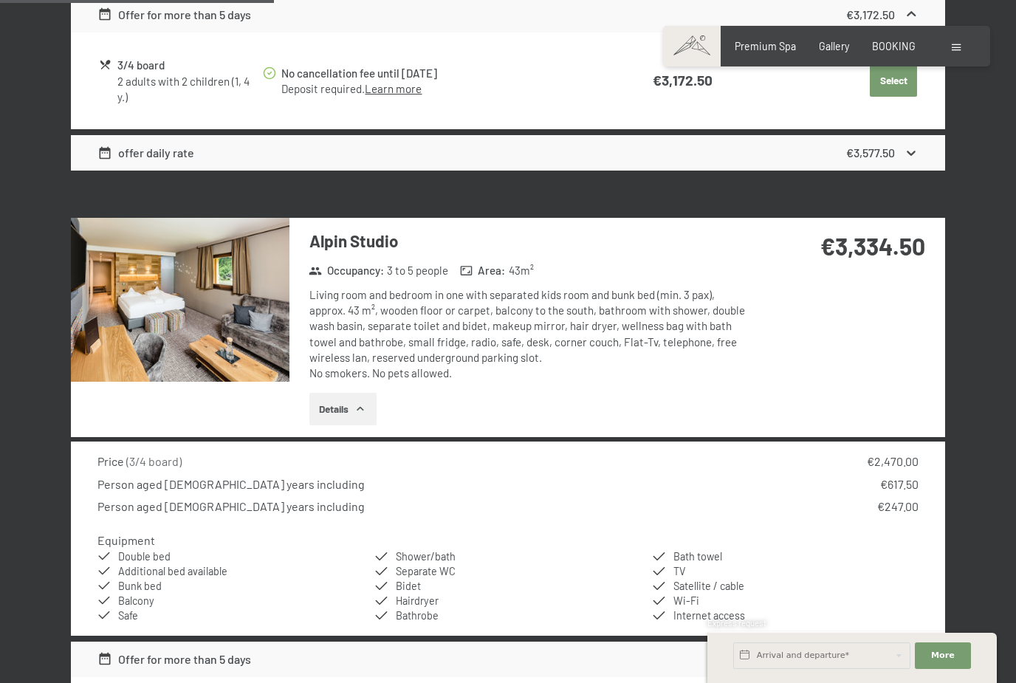
click at [229, 309] on img at bounding box center [180, 300] width 219 height 164
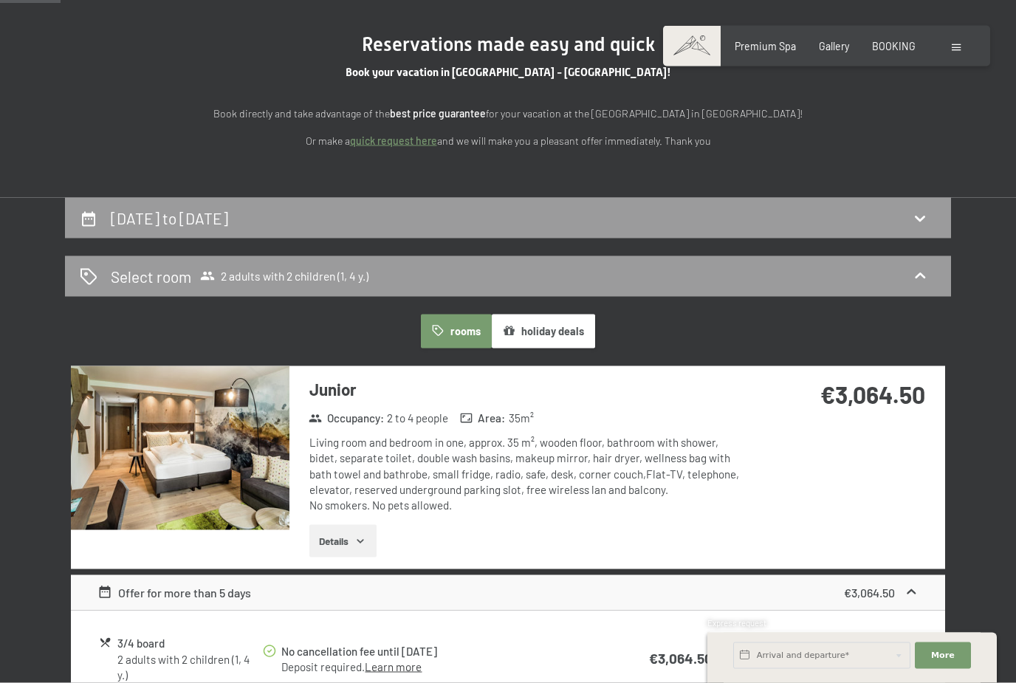
scroll to position [0, 0]
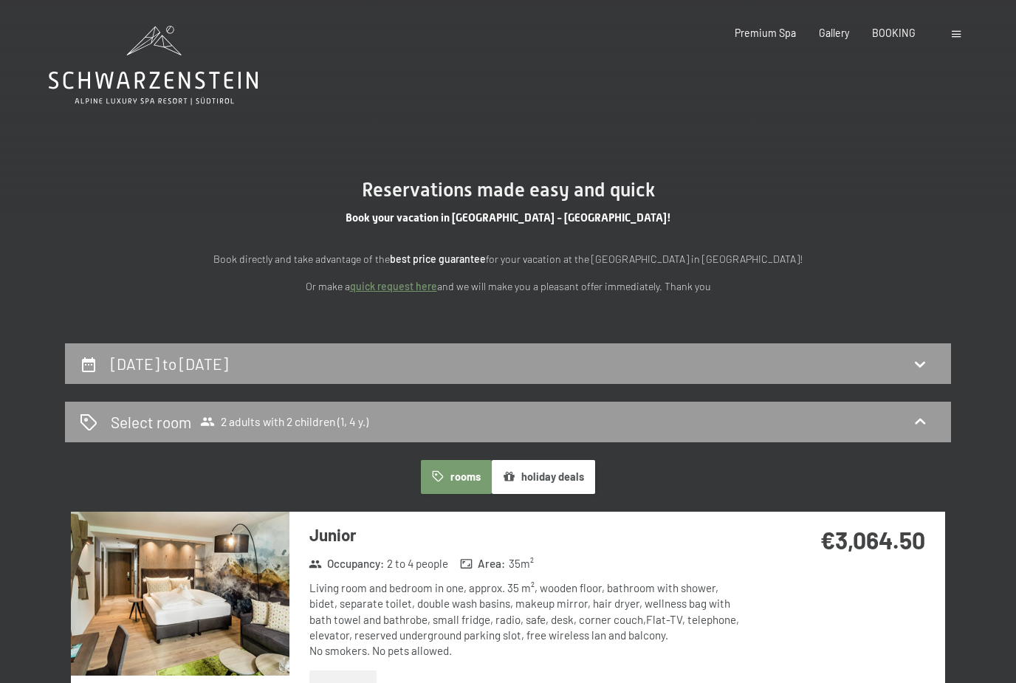
click at [925, 361] on icon at bounding box center [920, 364] width 10 height 6
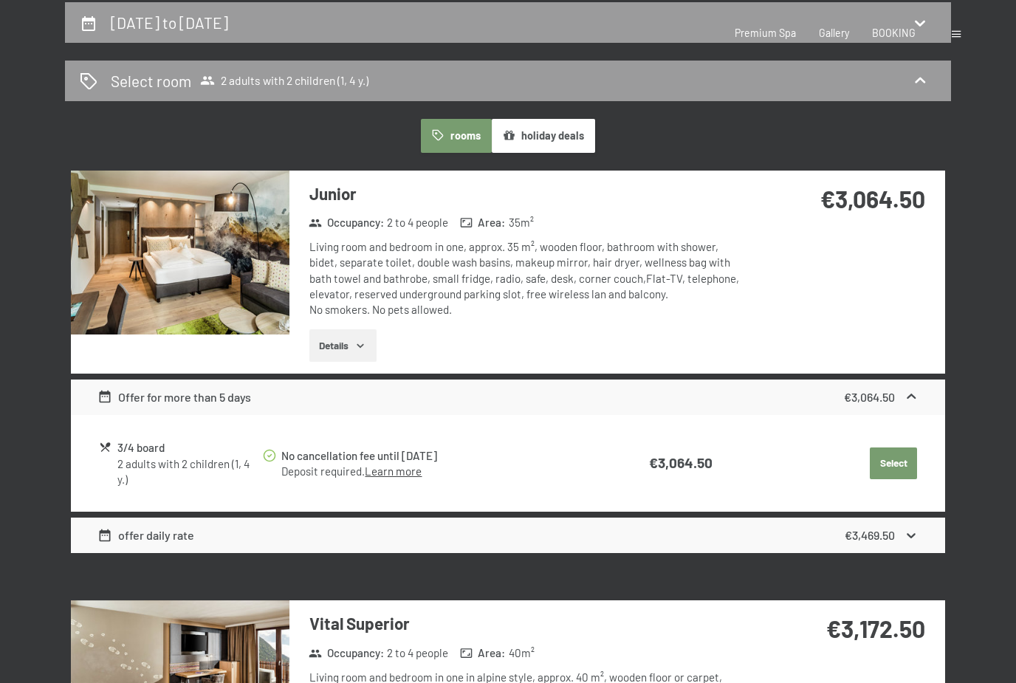
select select "1"
select select "4"
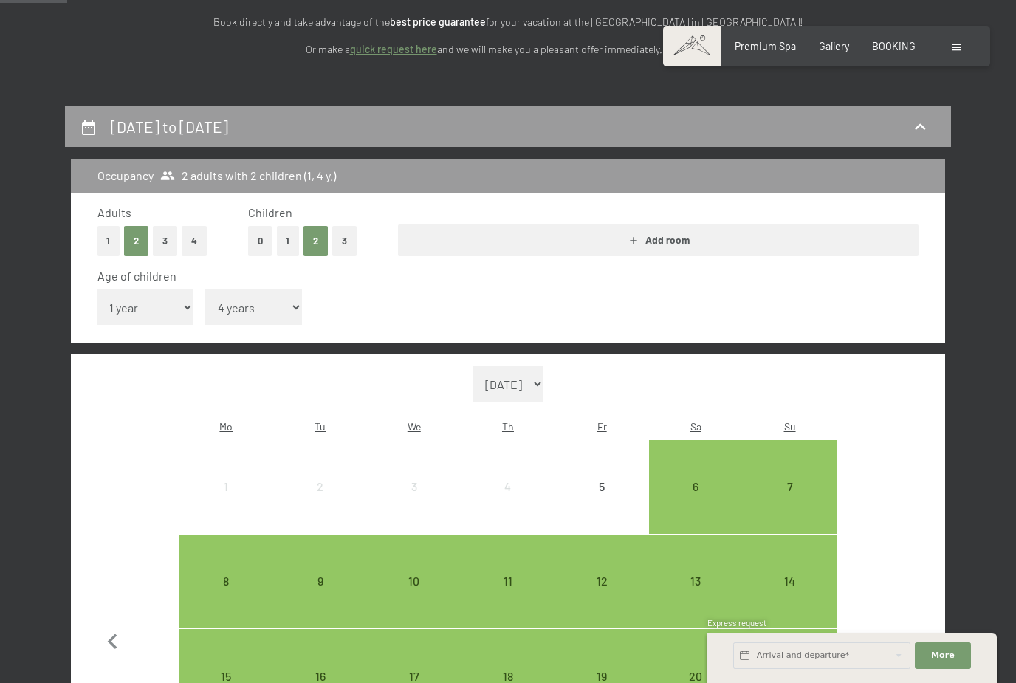
scroll to position [111, 0]
